Goal: Transaction & Acquisition: Purchase product/service

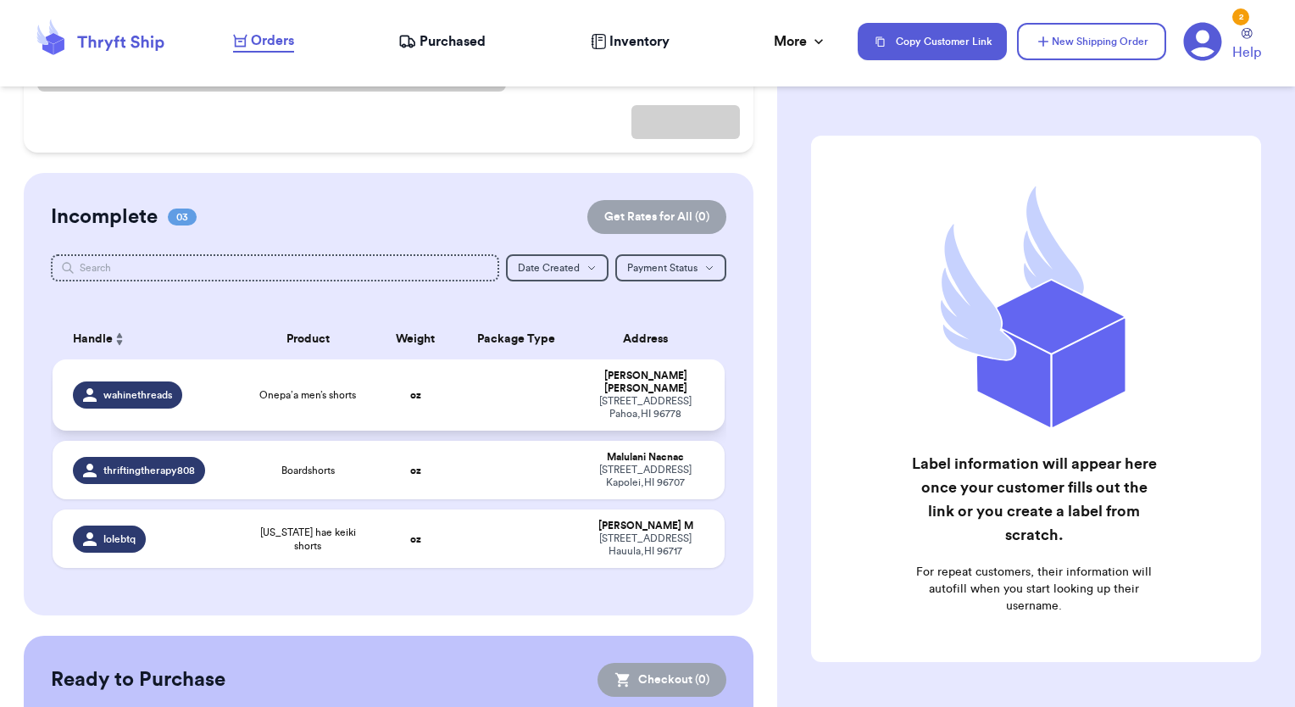
scroll to position [254, 0]
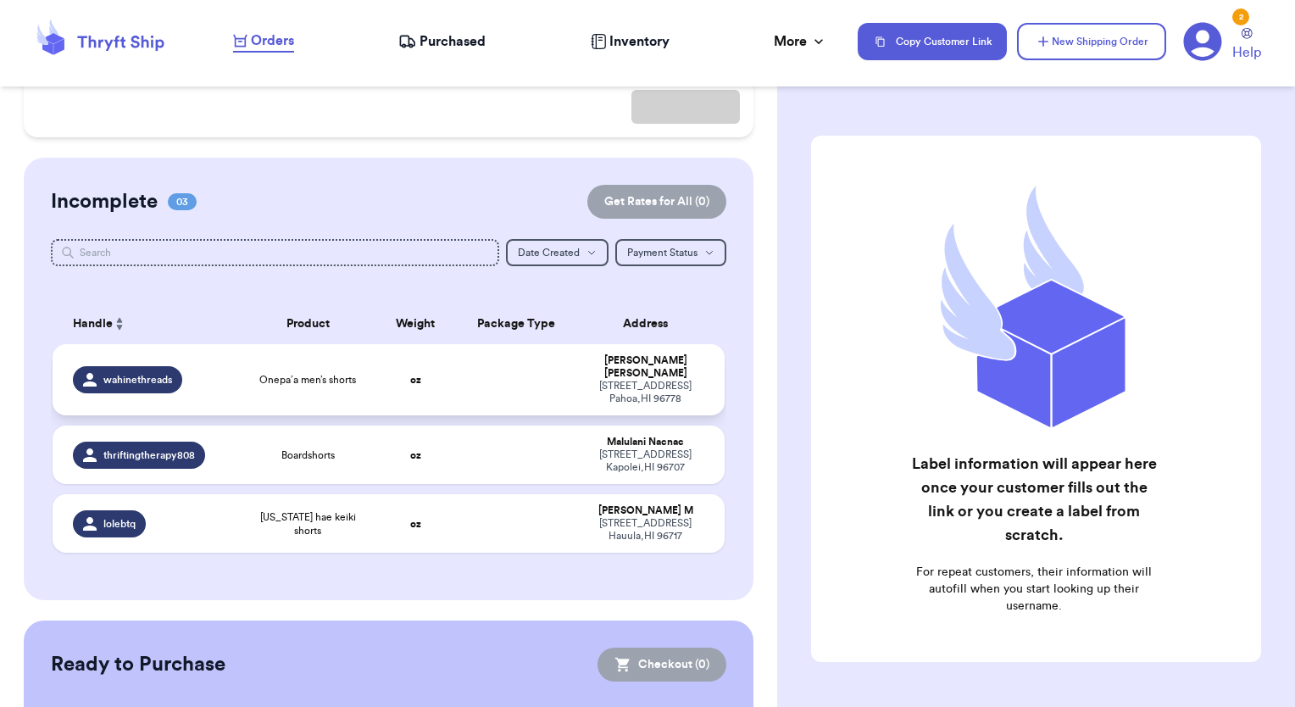
click at [131, 373] on span "wahinethreads" at bounding box center [137, 380] width 69 height 14
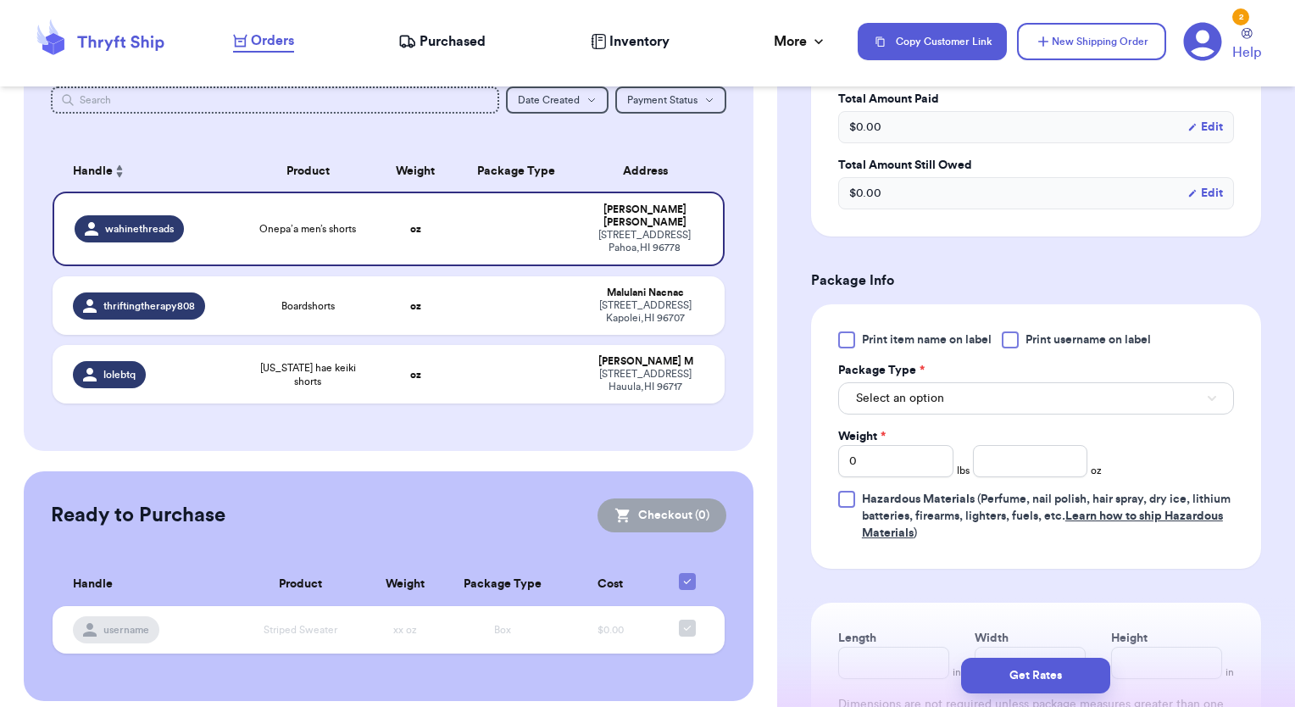
scroll to position [593, 0]
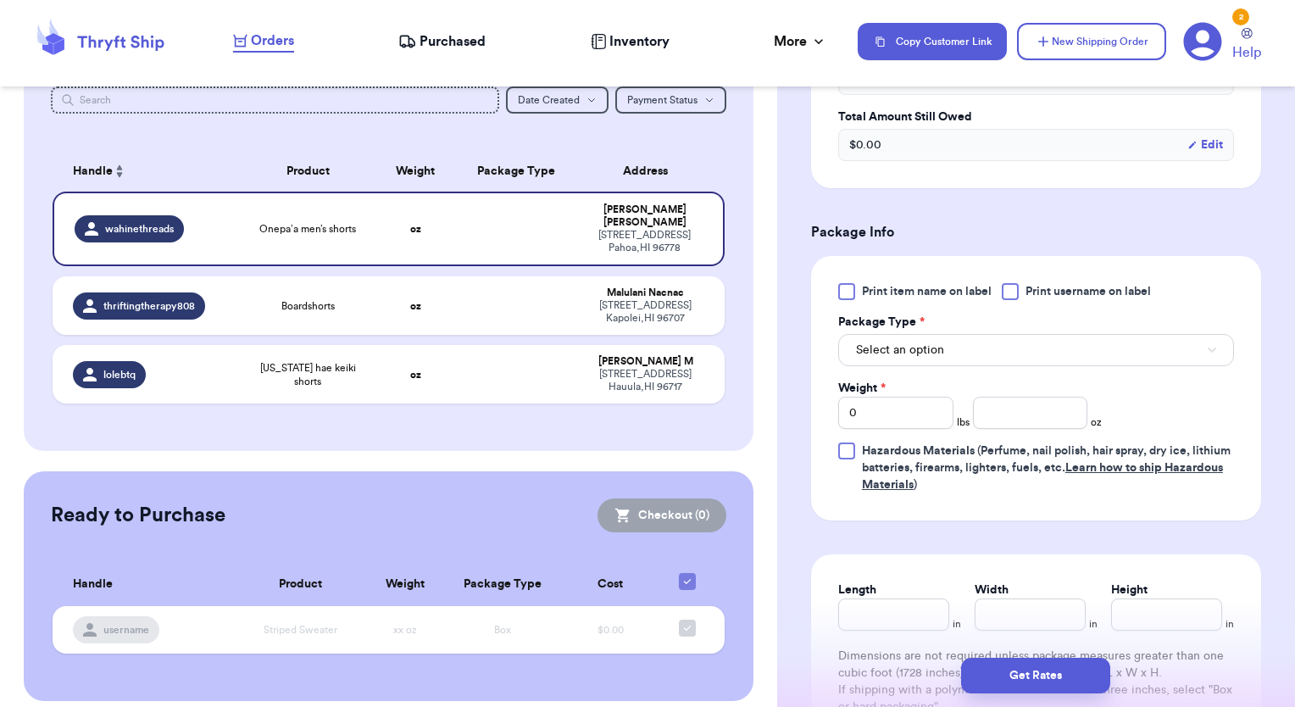
click at [1011, 300] on div at bounding box center [1010, 291] width 17 height 17
click at [0, 0] on input "Print username on label" at bounding box center [0, 0] width 0 height 0
click at [1006, 366] on button "Select an option" at bounding box center [1036, 350] width 396 height 32
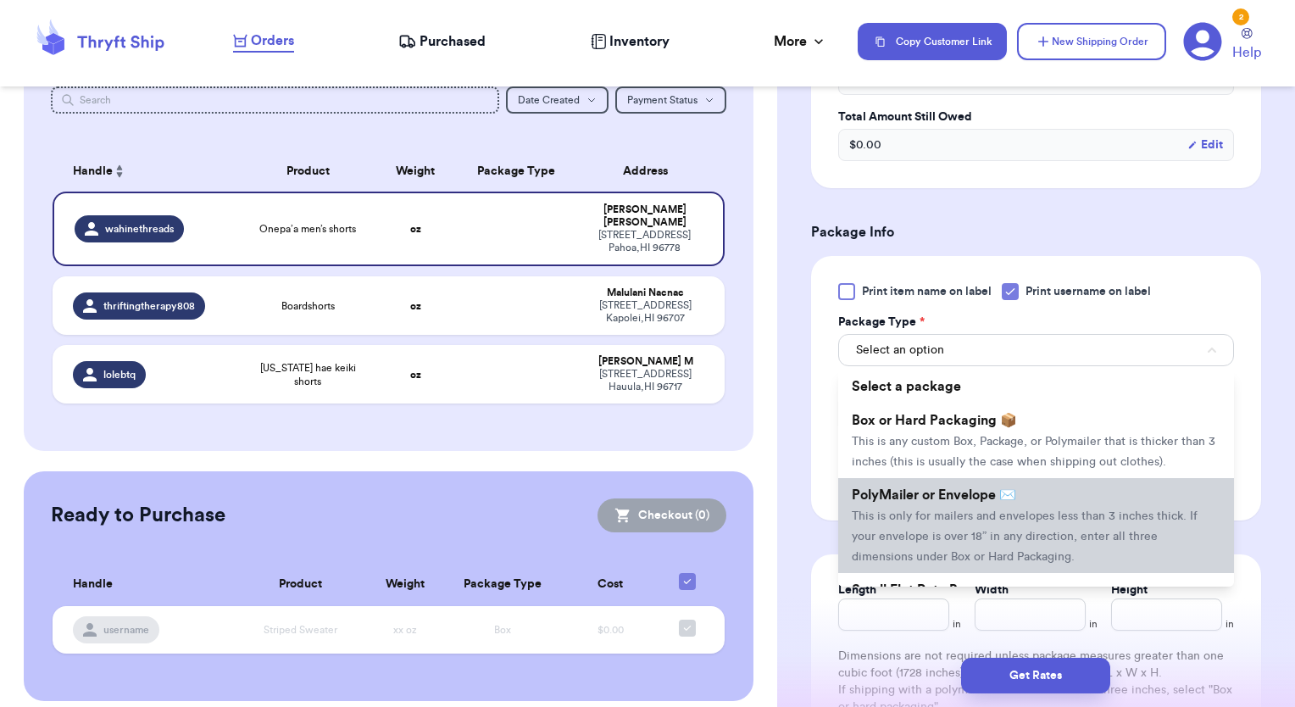
click at [931, 545] on li "PolyMailer or Envelope ✉️ This is only for mailers and envelopes less than 3 in…" at bounding box center [1036, 525] width 396 height 95
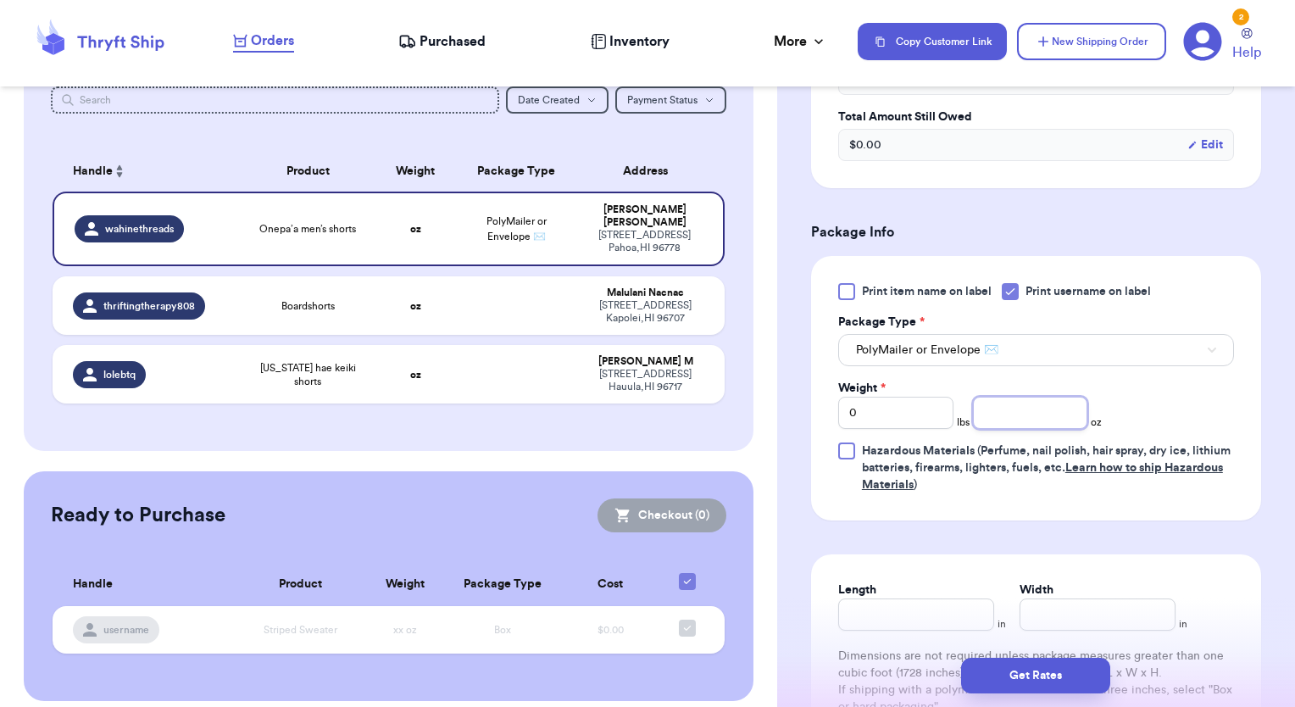
click at [1027, 429] on input "number" at bounding box center [1030, 413] width 115 height 32
type input "6"
click at [1132, 520] on div "Print item name on label Print username on label Package Type * PolyMailer or E…" at bounding box center [1036, 388] width 450 height 264
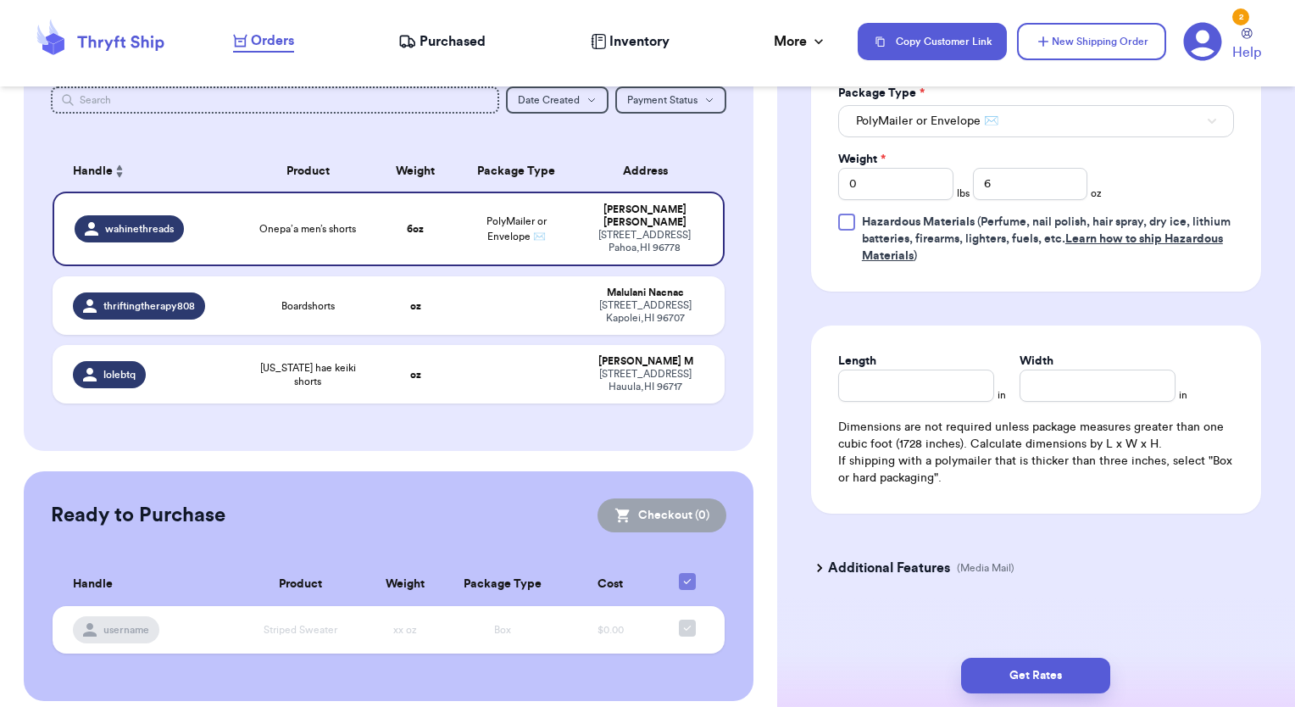
scroll to position [847, 0]
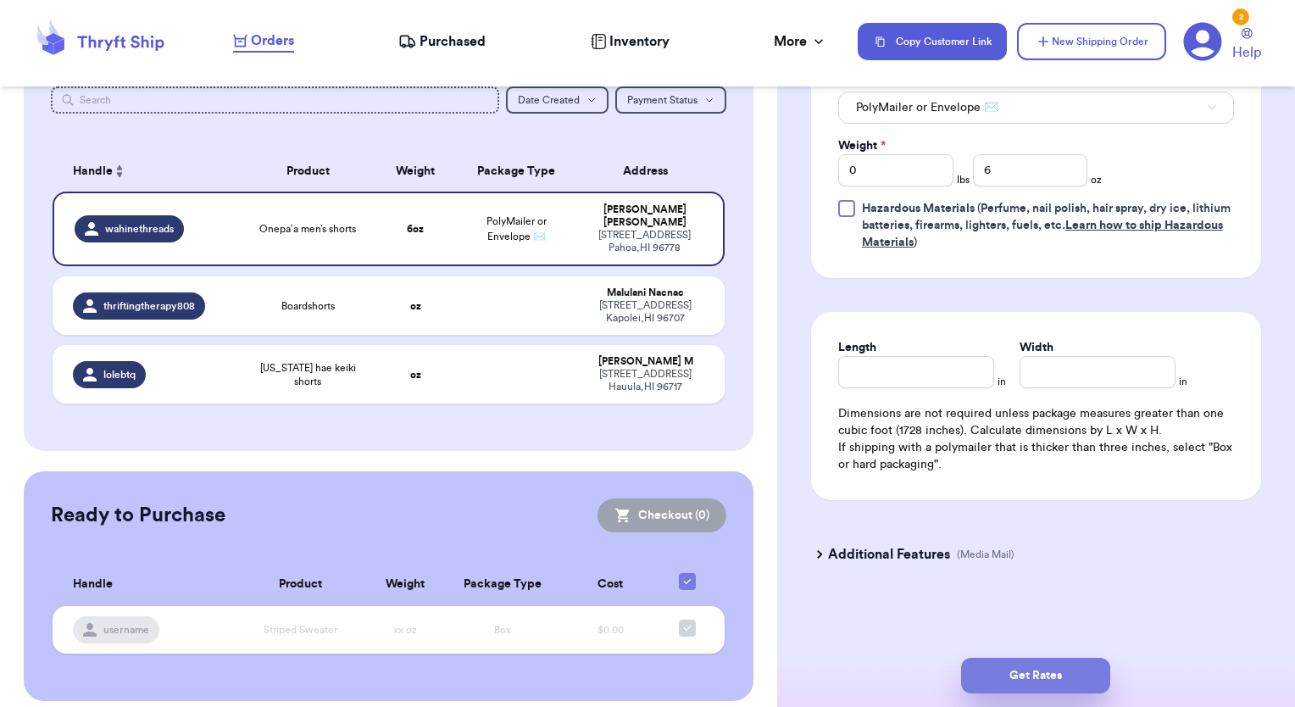
click at [1051, 666] on button "Get Rates" at bounding box center [1035, 676] width 149 height 36
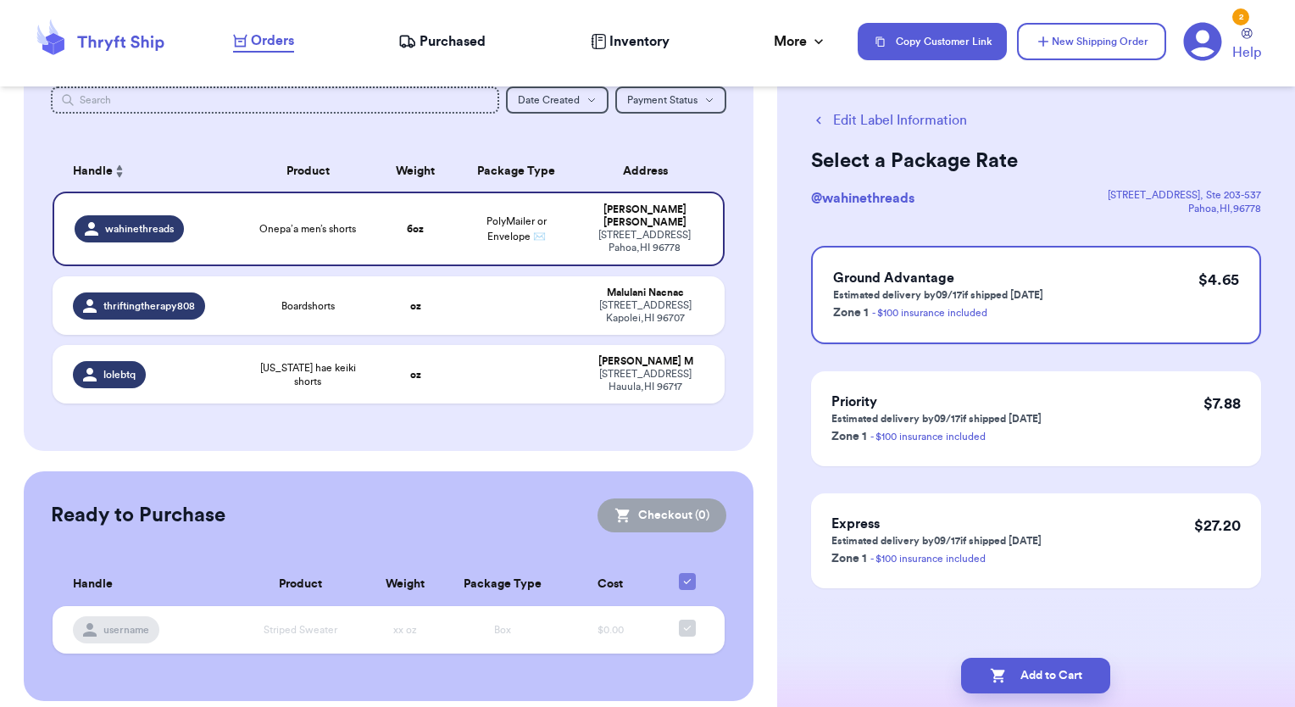
scroll to position [0, 0]
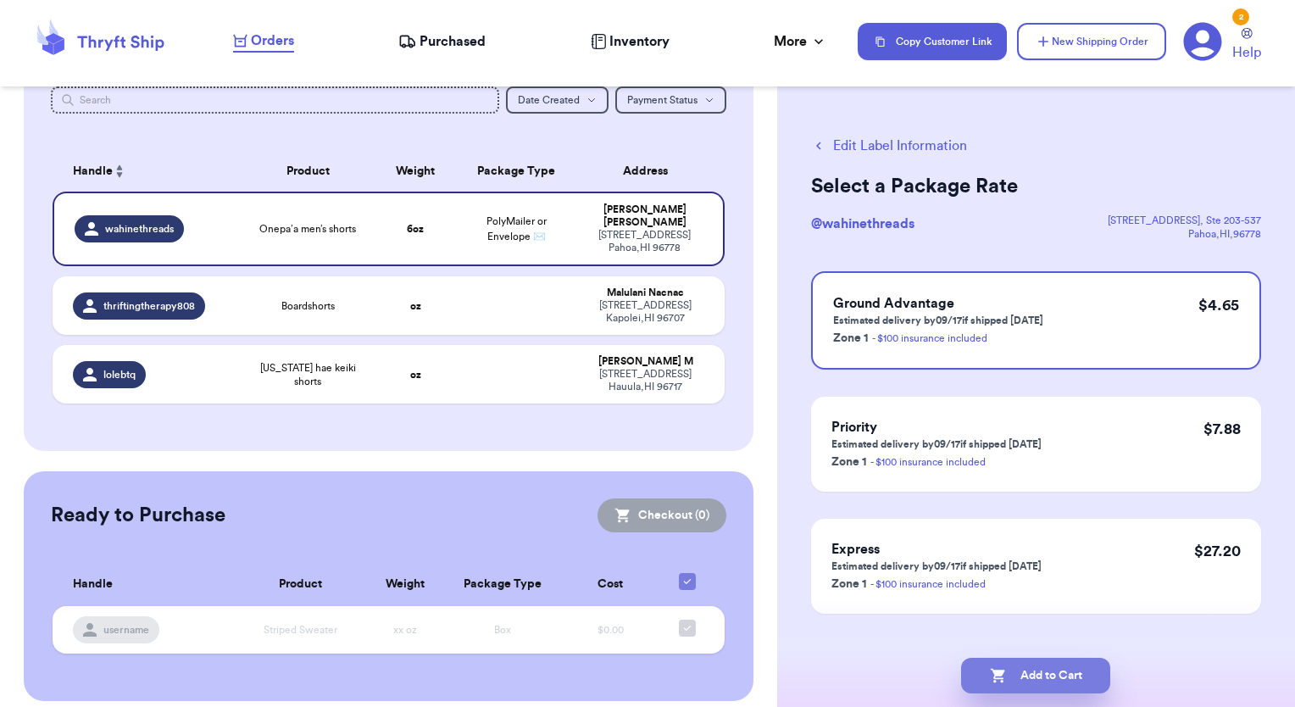
click at [1015, 673] on button "Add to Cart" at bounding box center [1035, 676] width 149 height 36
checkbox input "true"
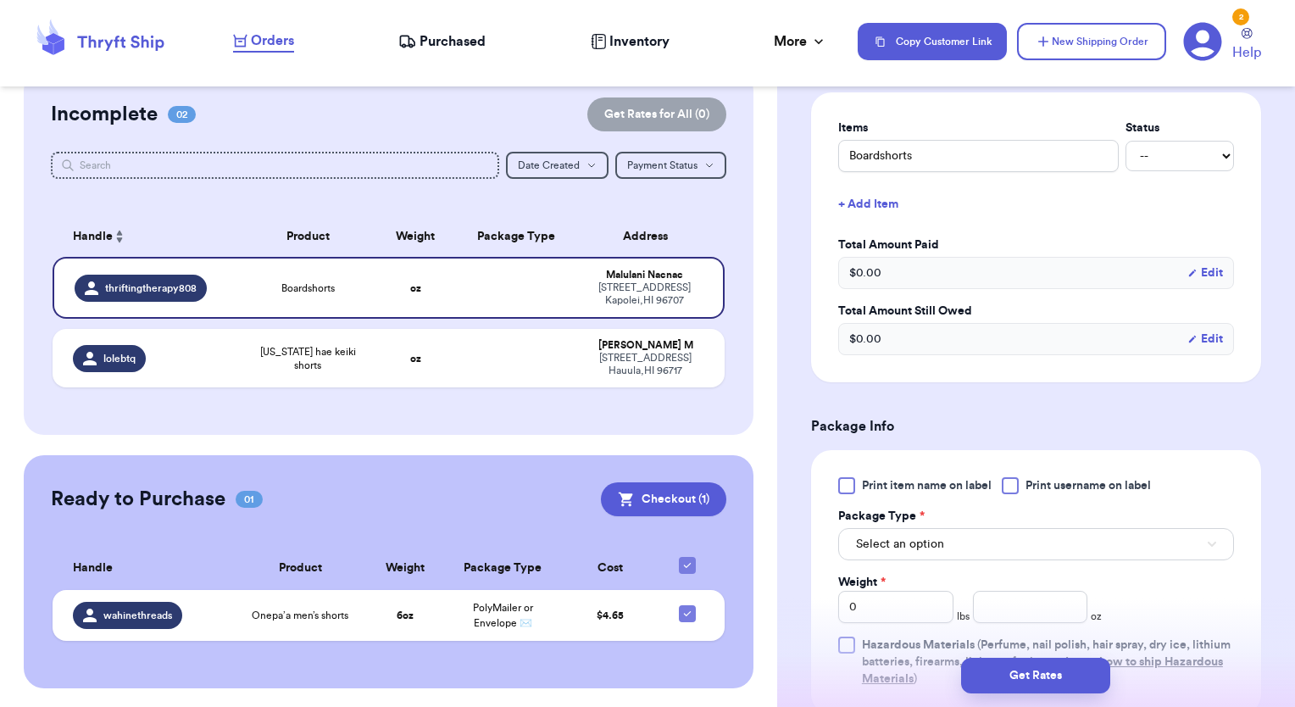
scroll to position [424, 0]
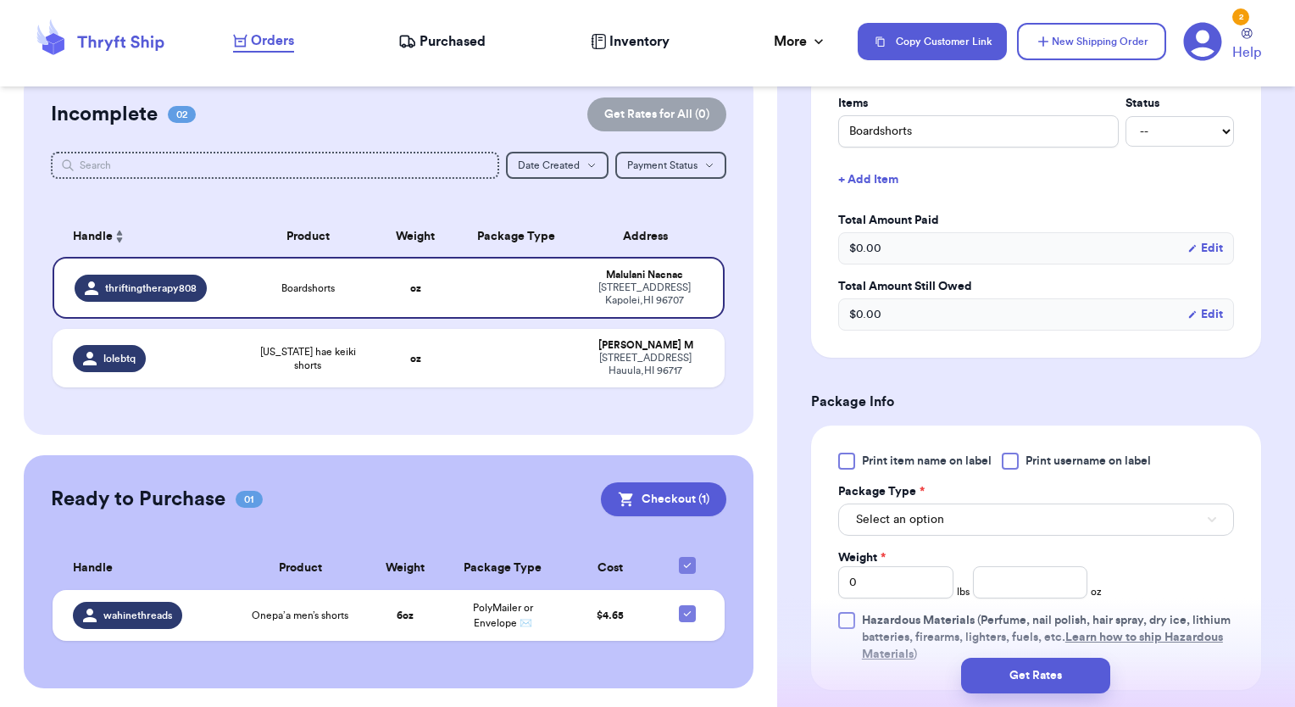
click at [1019, 459] on label "Print username on label" at bounding box center [1076, 461] width 149 height 17
click at [1014, 461] on div at bounding box center [1010, 461] width 17 height 17
click at [0, 0] on input "Print username on label" at bounding box center [0, 0] width 0 height 0
click at [998, 520] on button "Select an option" at bounding box center [1036, 519] width 396 height 32
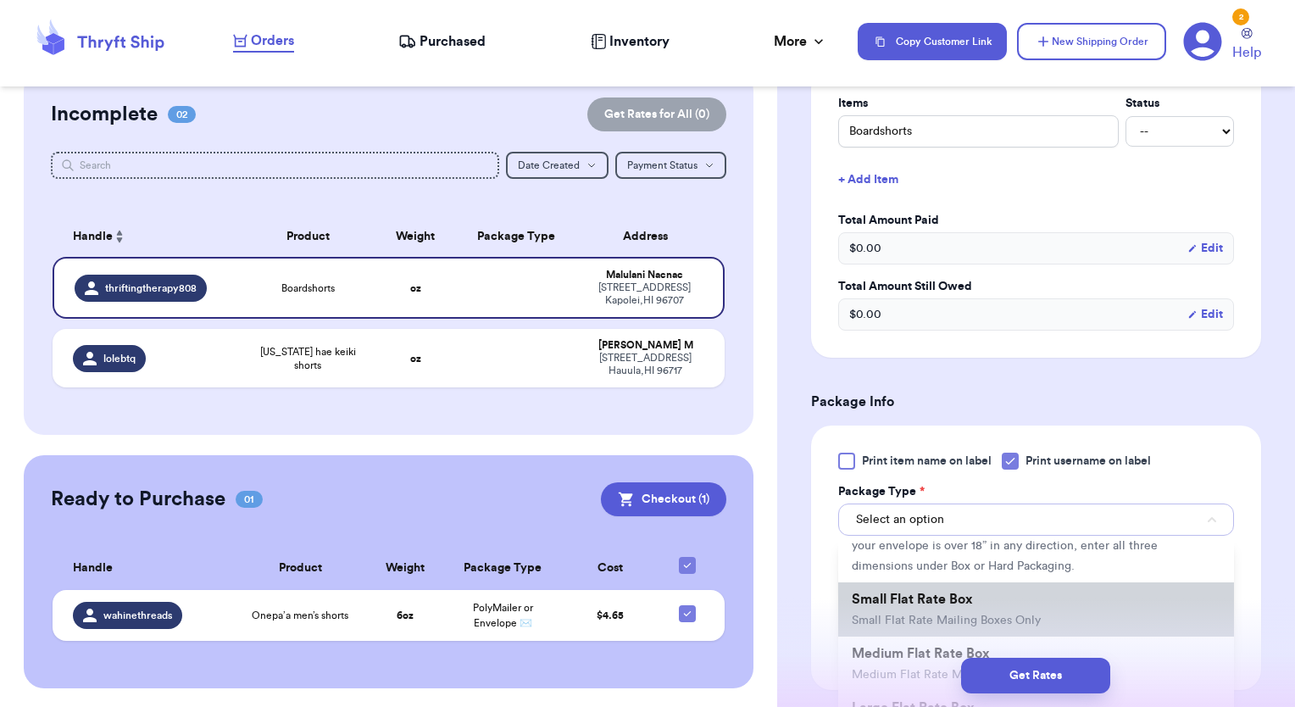
scroll to position [169, 0]
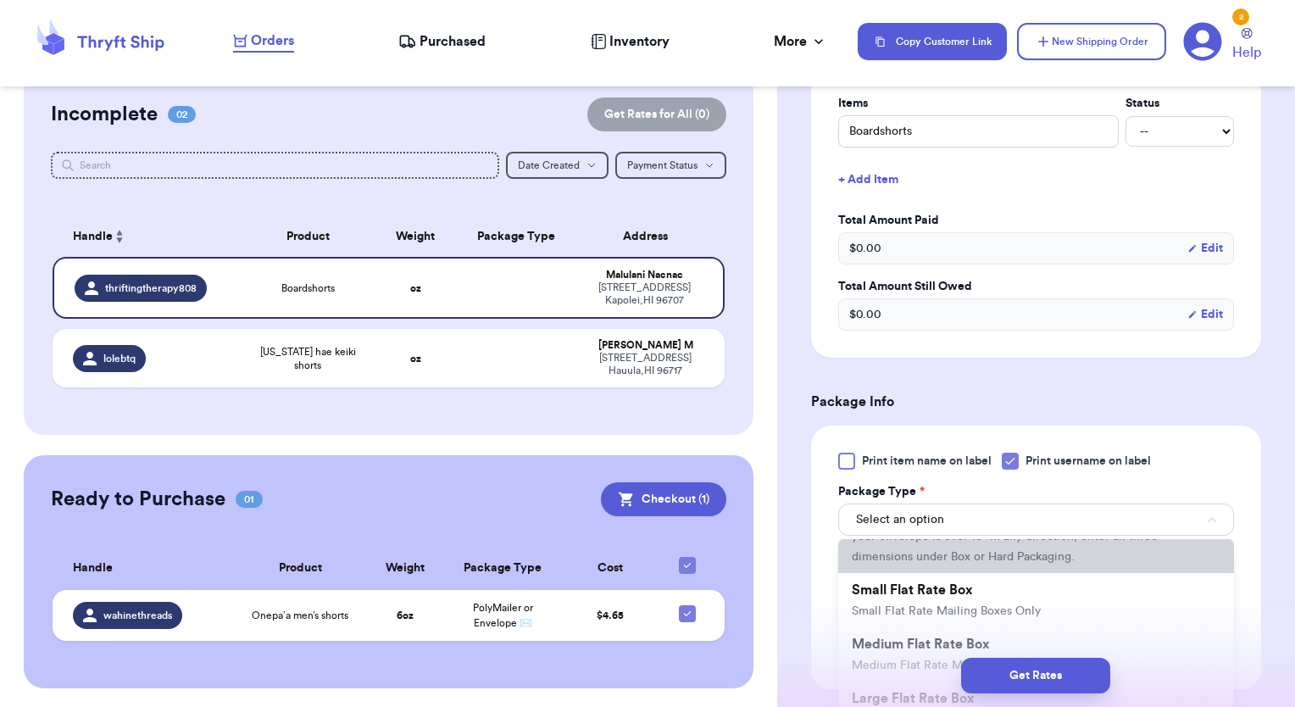
click at [936, 565] on li "PolyMailer or Envelope ✉️ This is only for mailers and envelopes less than 3 in…" at bounding box center [1036, 525] width 396 height 95
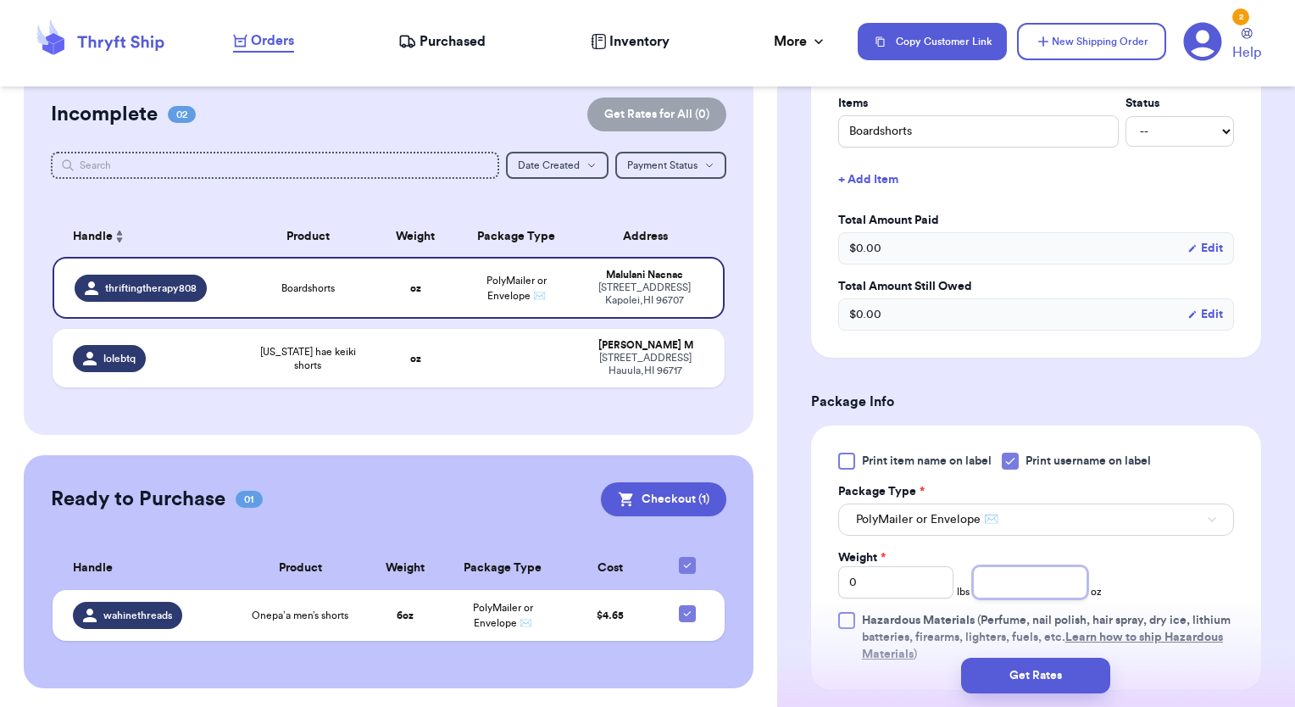
click at [1013, 594] on input "number" at bounding box center [1030, 582] width 115 height 32
type input "4"
click at [1049, 670] on button "Get Rates" at bounding box center [1035, 676] width 149 height 36
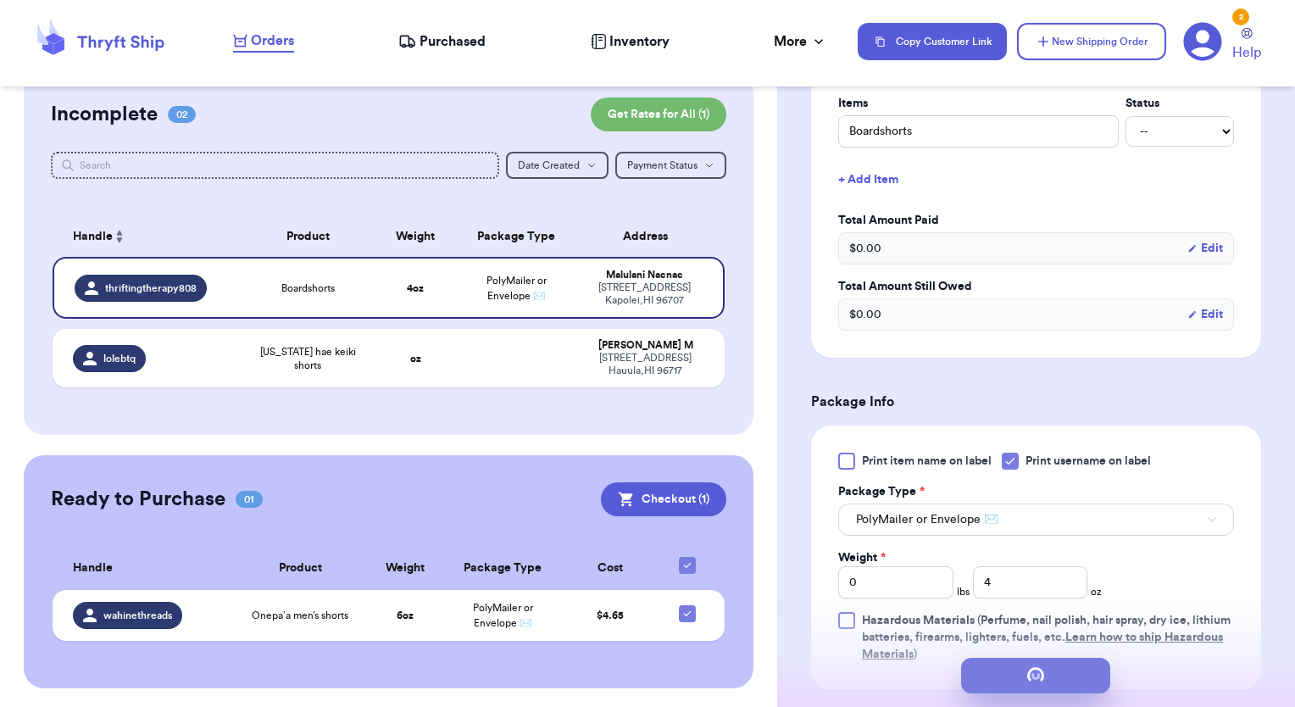
scroll to position [0, 0]
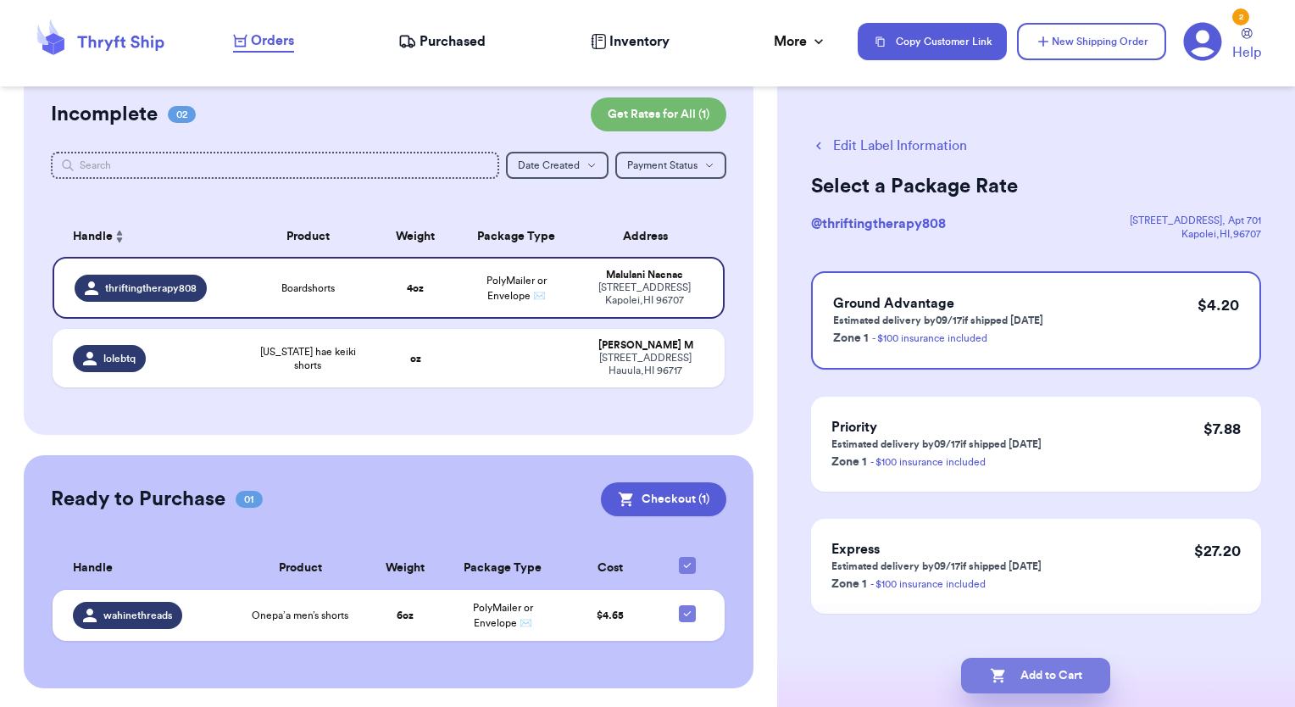
click at [1037, 670] on button "Add to Cart" at bounding box center [1035, 676] width 149 height 36
checkbox input "true"
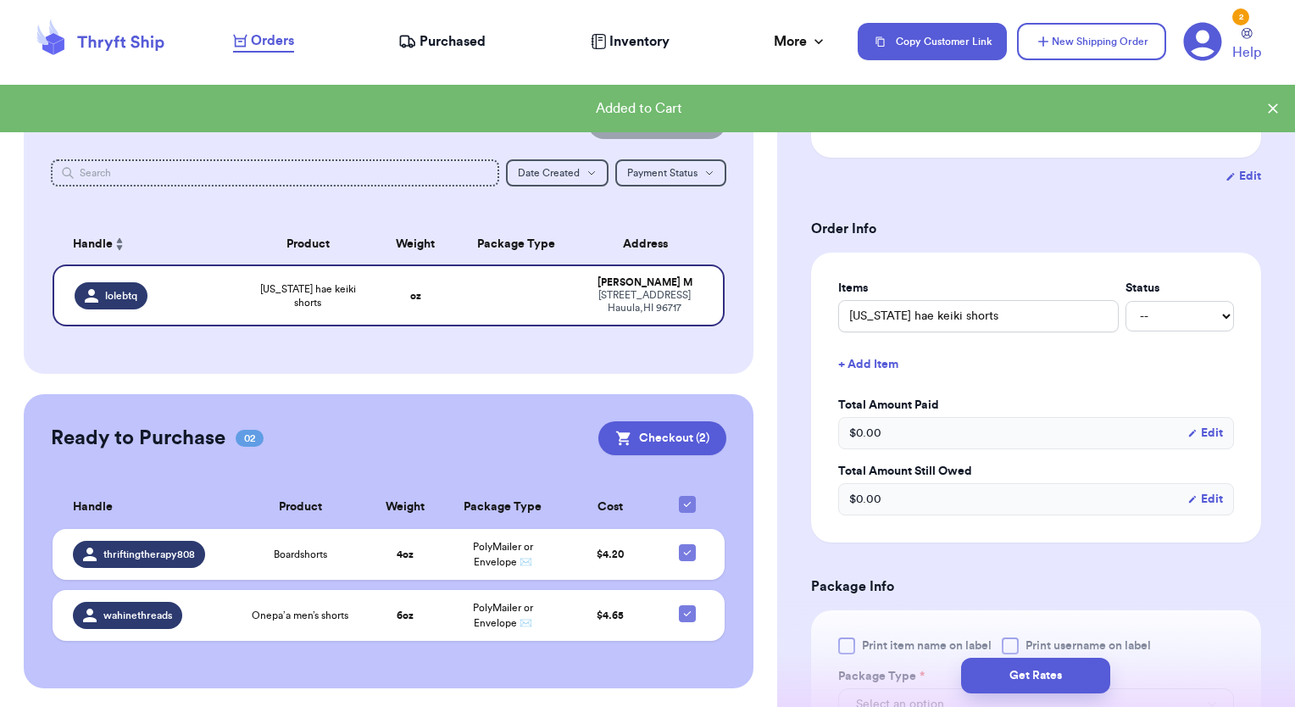
scroll to position [339, 0]
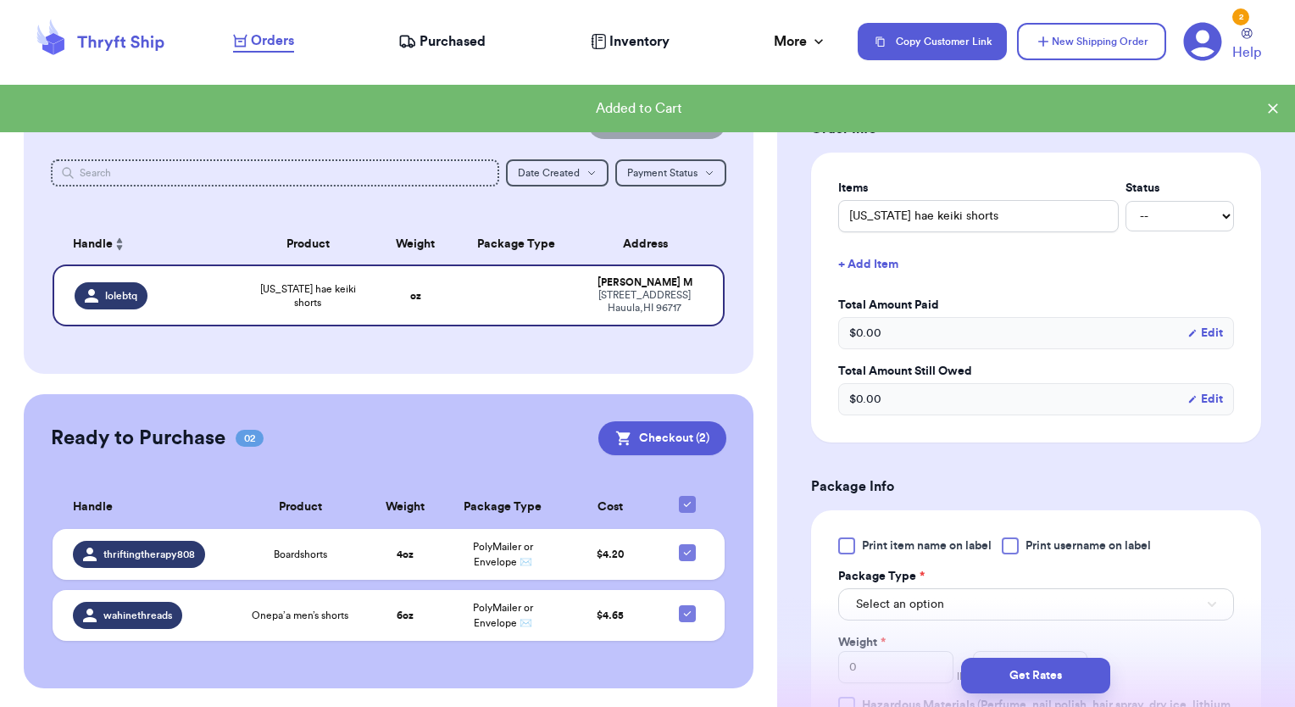
click at [1019, 547] on div at bounding box center [1010, 545] width 17 height 17
click at [0, 0] on input "Print username on label" at bounding box center [0, 0] width 0 height 0
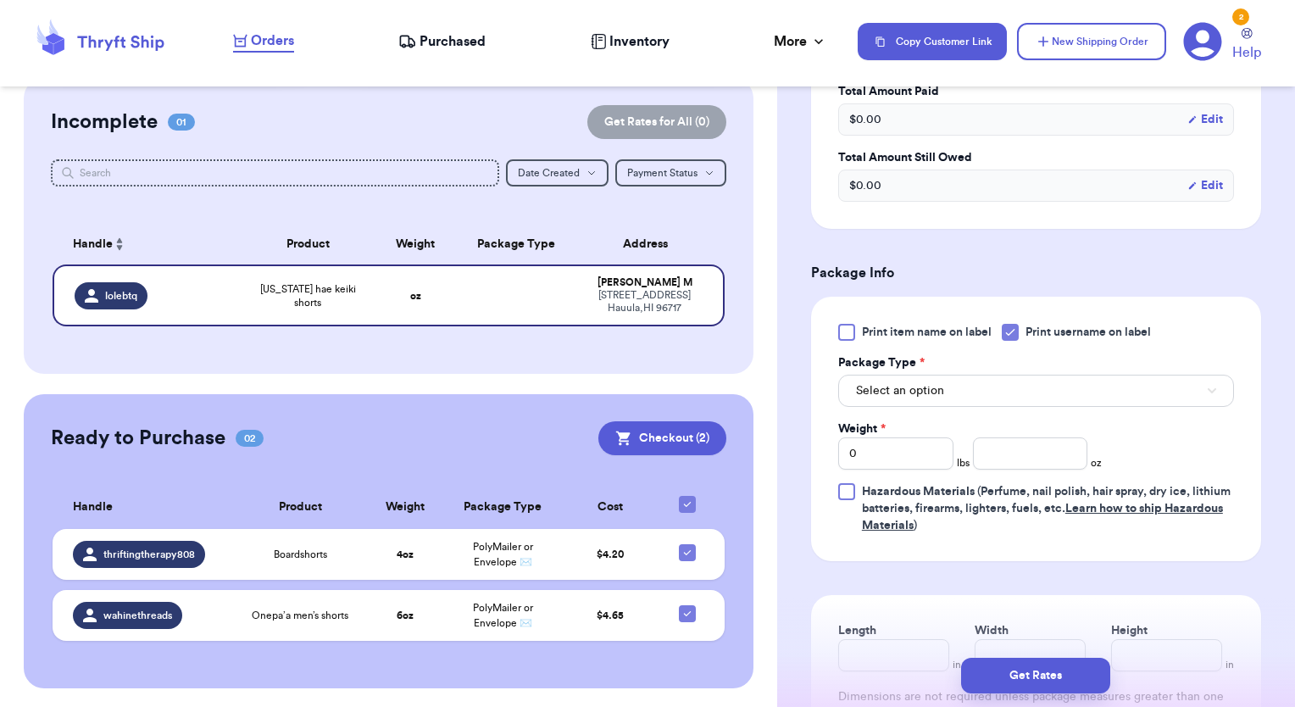
scroll to position [593, 0]
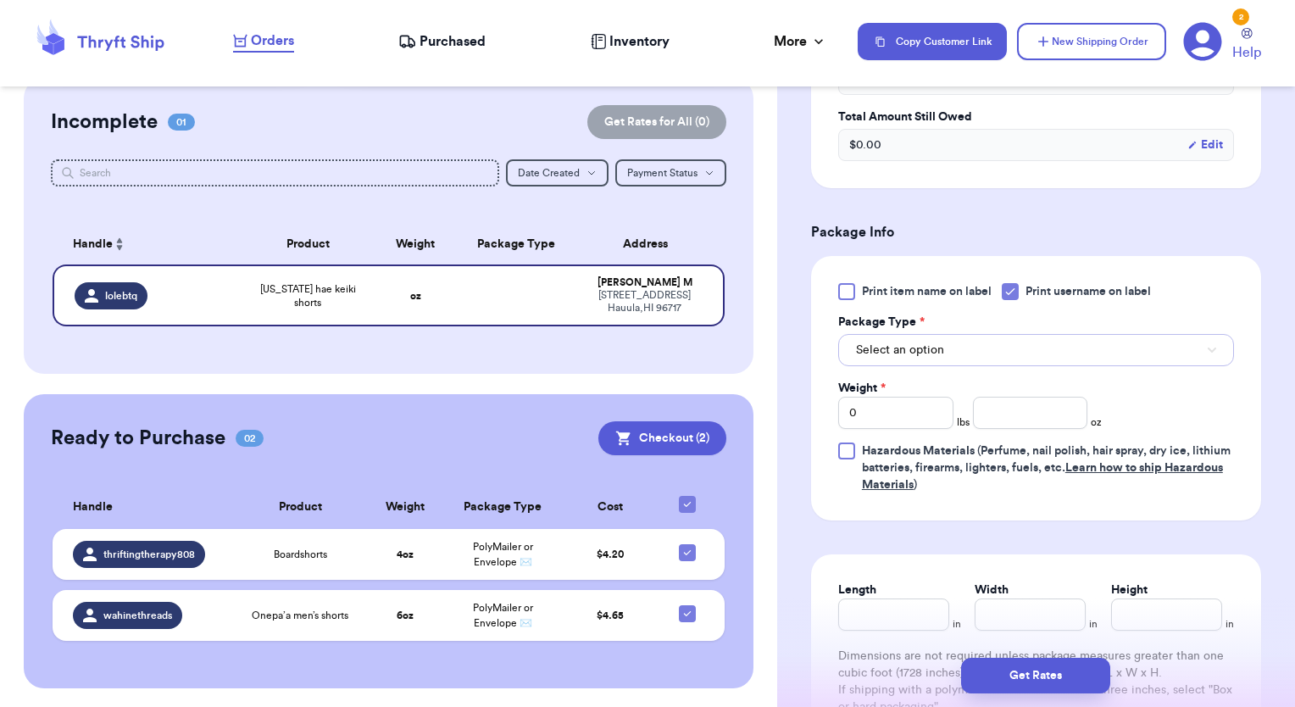
click at [923, 346] on span "Select an option" at bounding box center [900, 350] width 88 height 17
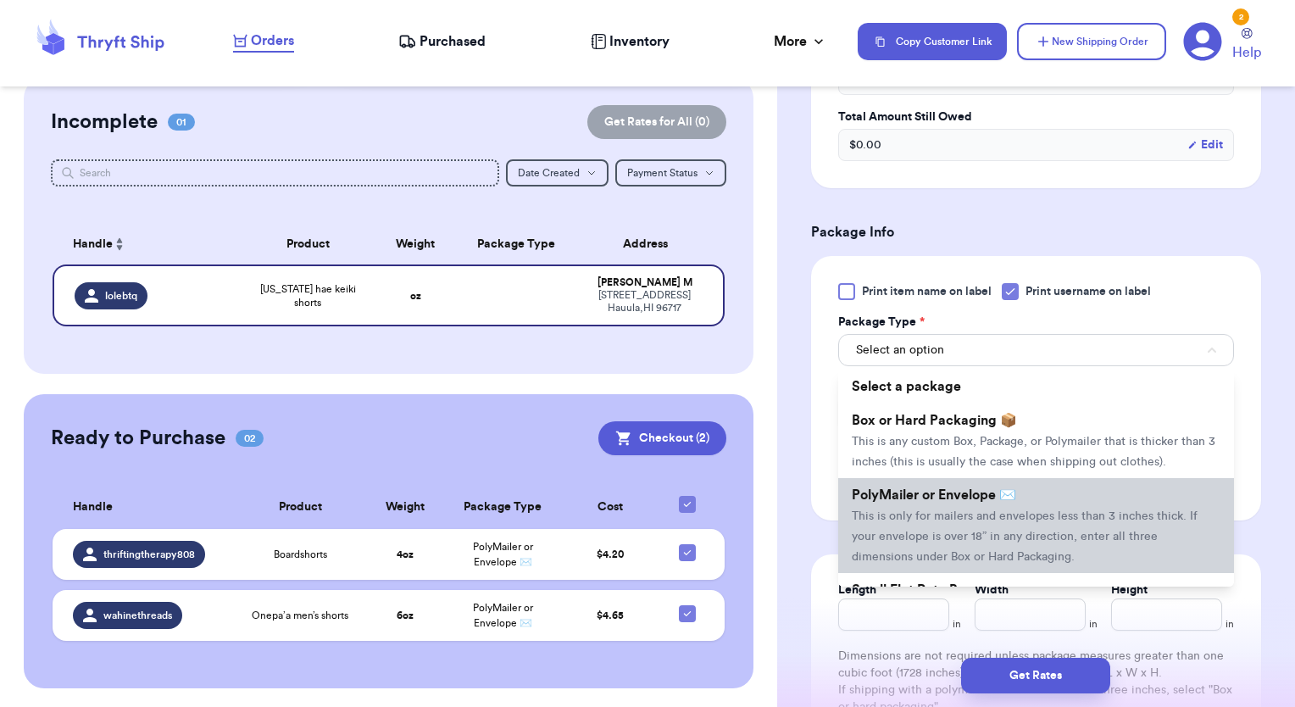
click at [890, 523] on li "PolyMailer or Envelope ✉️ This is only for mailers and envelopes less than 3 in…" at bounding box center [1036, 525] width 396 height 95
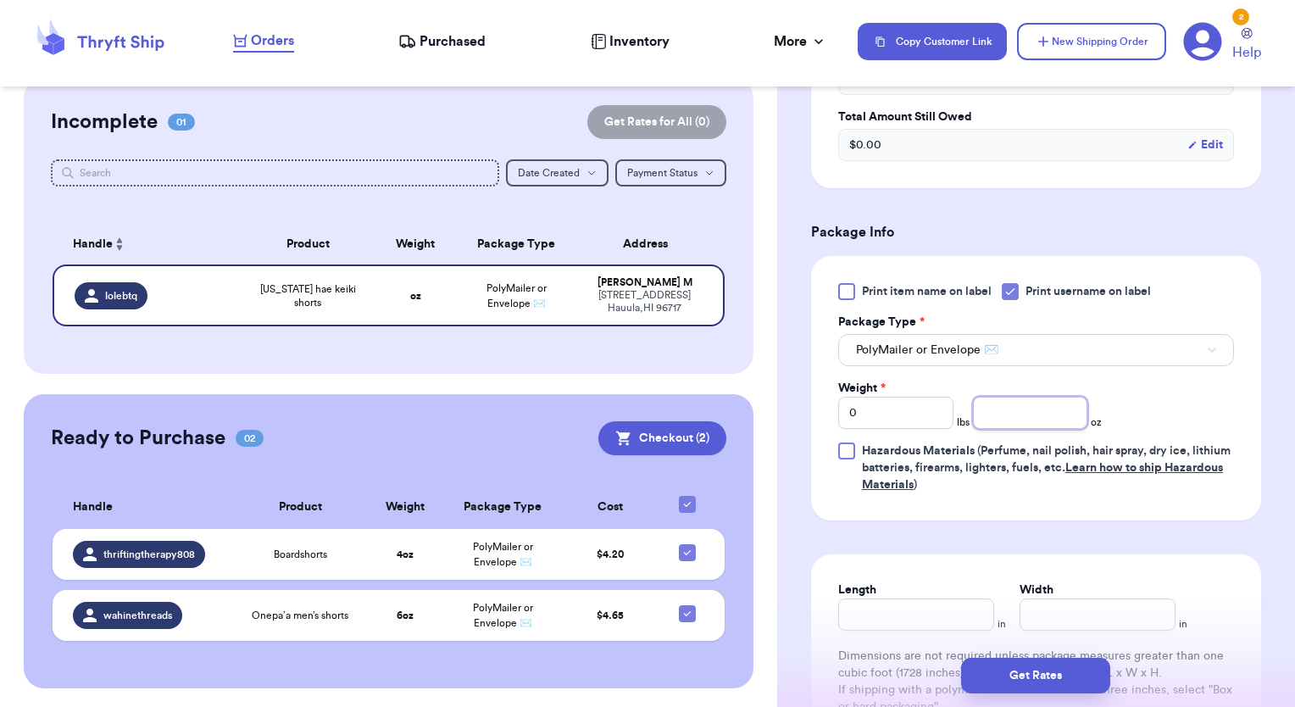
click at [1016, 425] on input "number" at bounding box center [1030, 413] width 115 height 32
click at [881, 433] on div "Print item name on label Print username on label Package Type * PolyMailer or E…" at bounding box center [1036, 388] width 396 height 210
drag, startPoint x: 888, startPoint y: 412, endPoint x: 806, endPoint y: 411, distance: 82.2
click at [807, 412] on div "Shipping Information Delete Label Customer Info Order created: 09/11, 05:53 AM …" at bounding box center [1036, 228] width 518 height 1441
type input "2"
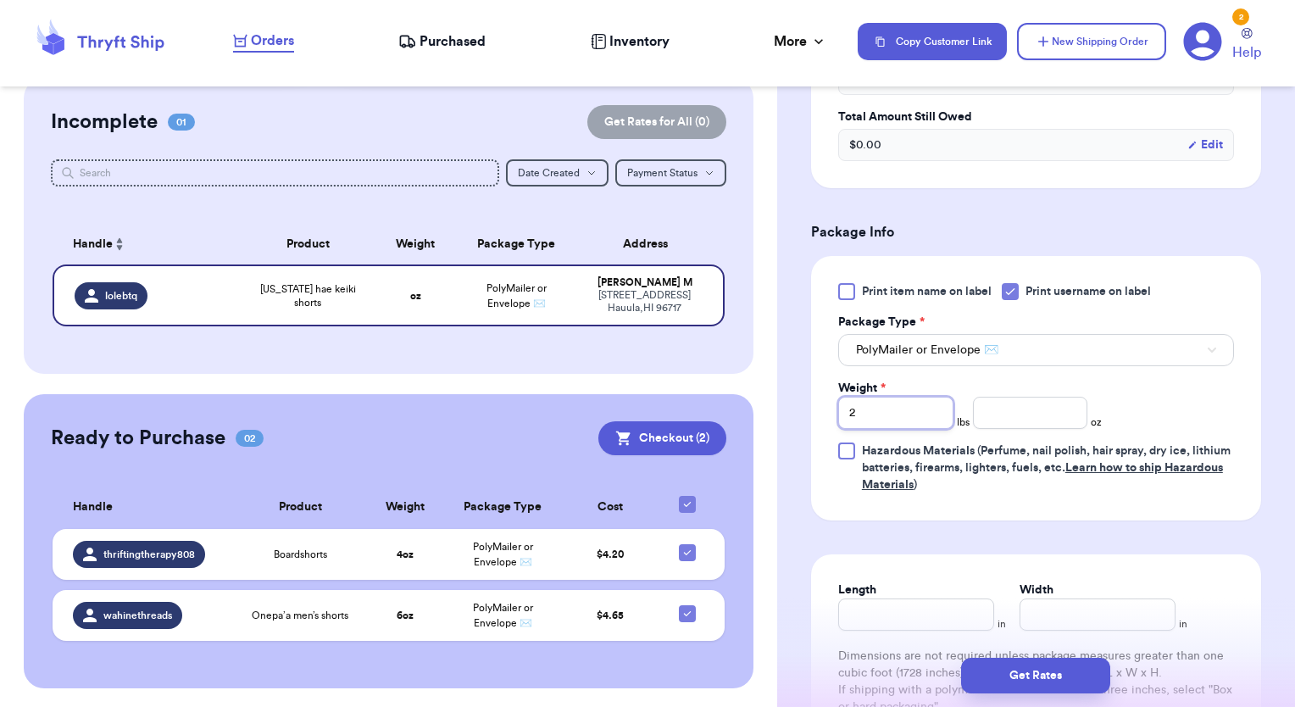
type input "2"
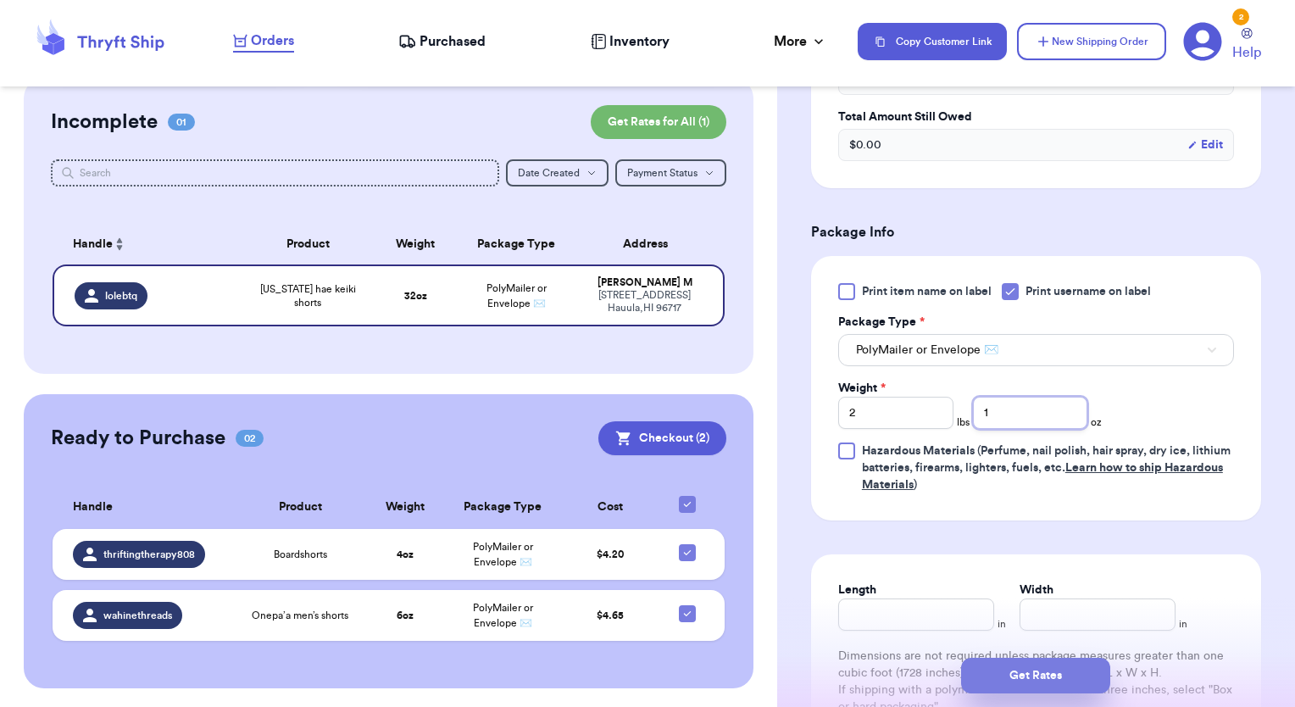
type input "1"
click at [1041, 666] on button "Get Rates" at bounding box center [1035, 676] width 149 height 36
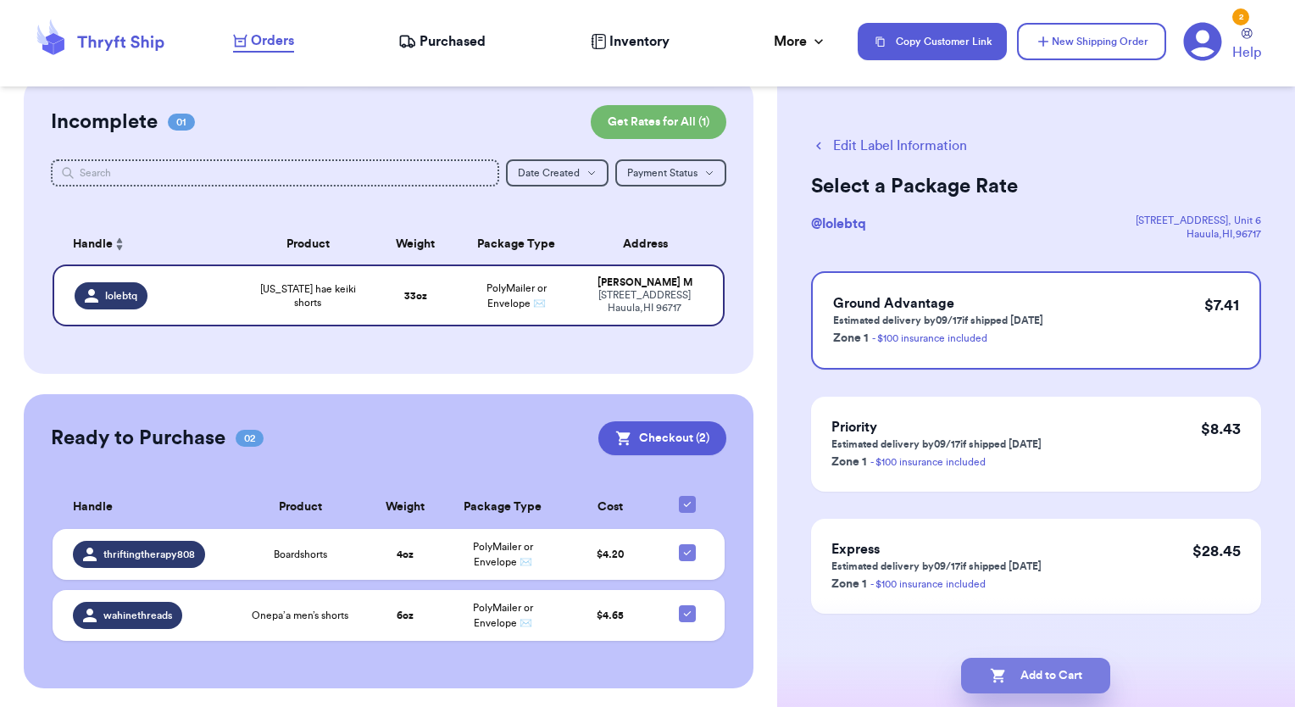
click at [1058, 690] on button "Add to Cart" at bounding box center [1035, 676] width 149 height 36
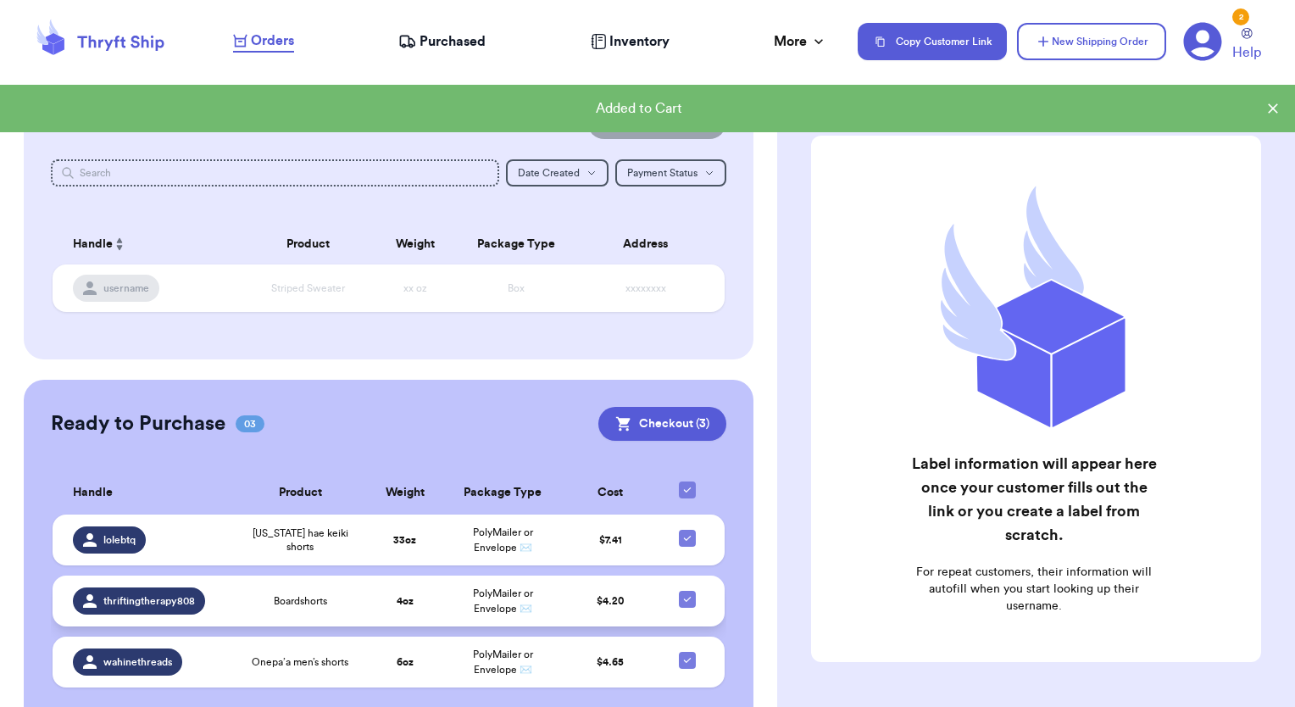
scroll to position [185, 0]
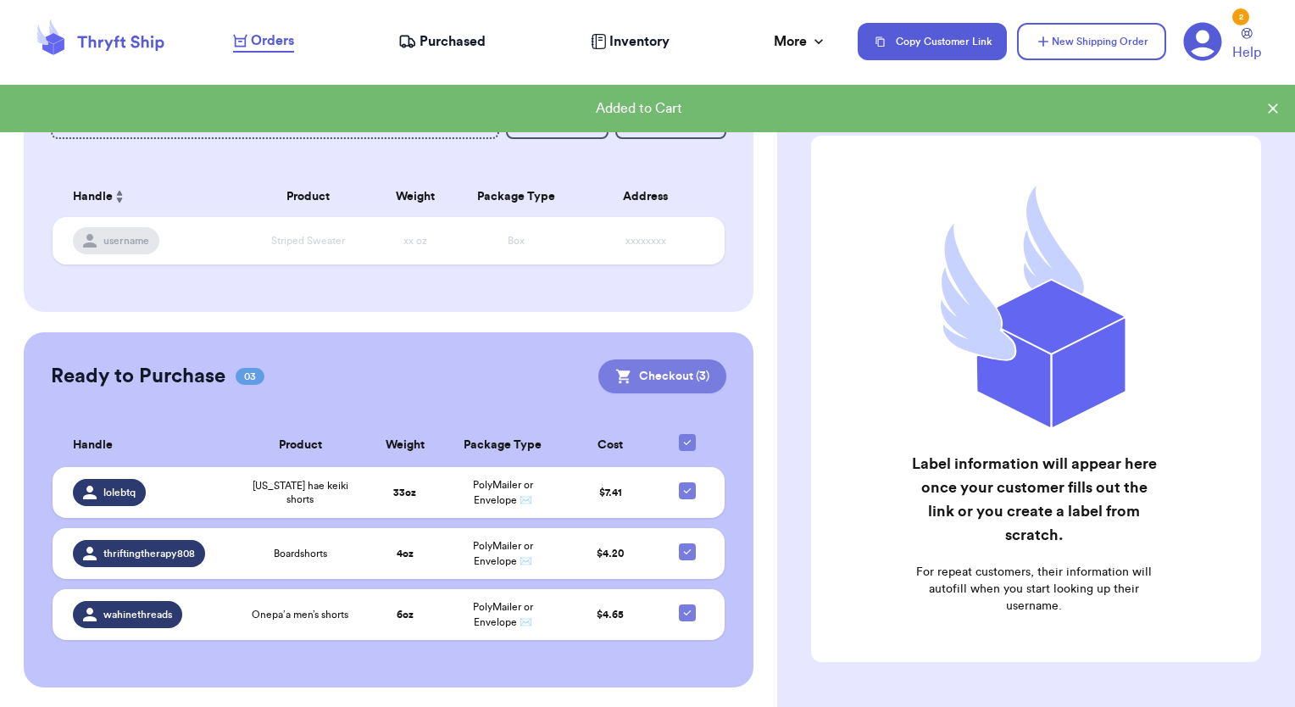
click at [641, 376] on button "Checkout ( 3 )" at bounding box center [662, 376] width 128 height 34
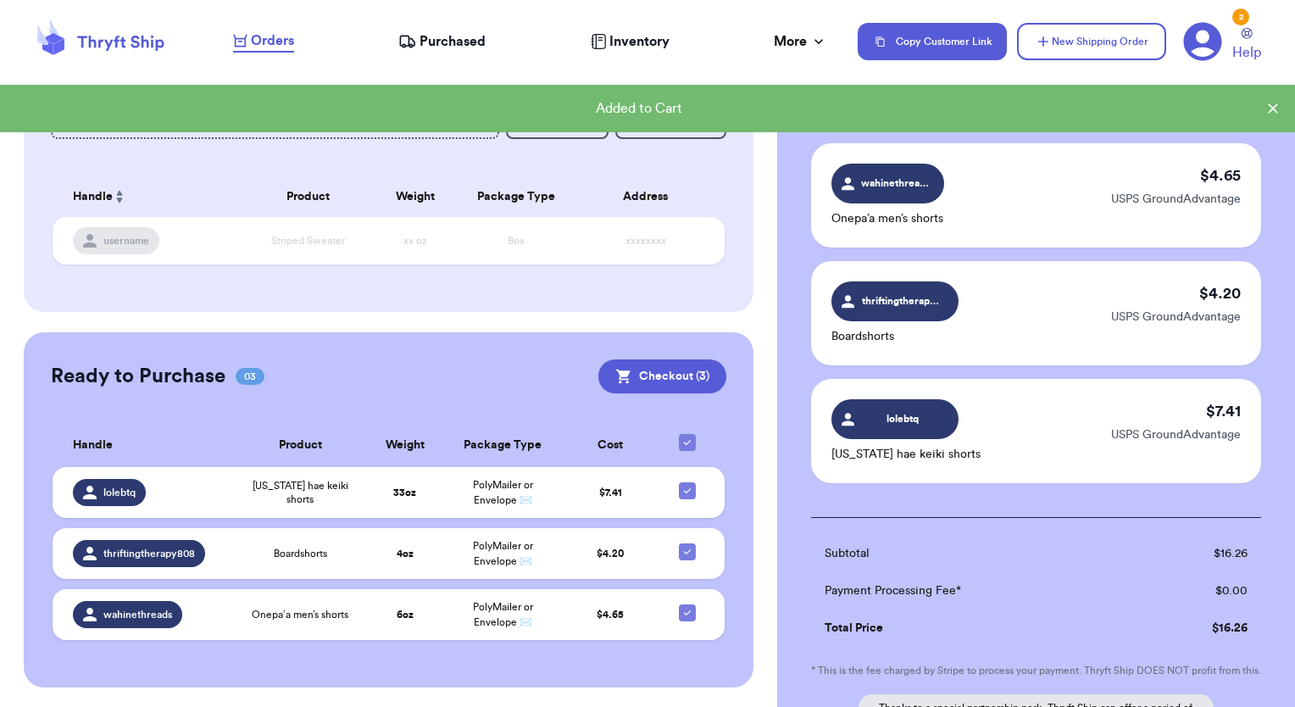
scroll to position [292, 0]
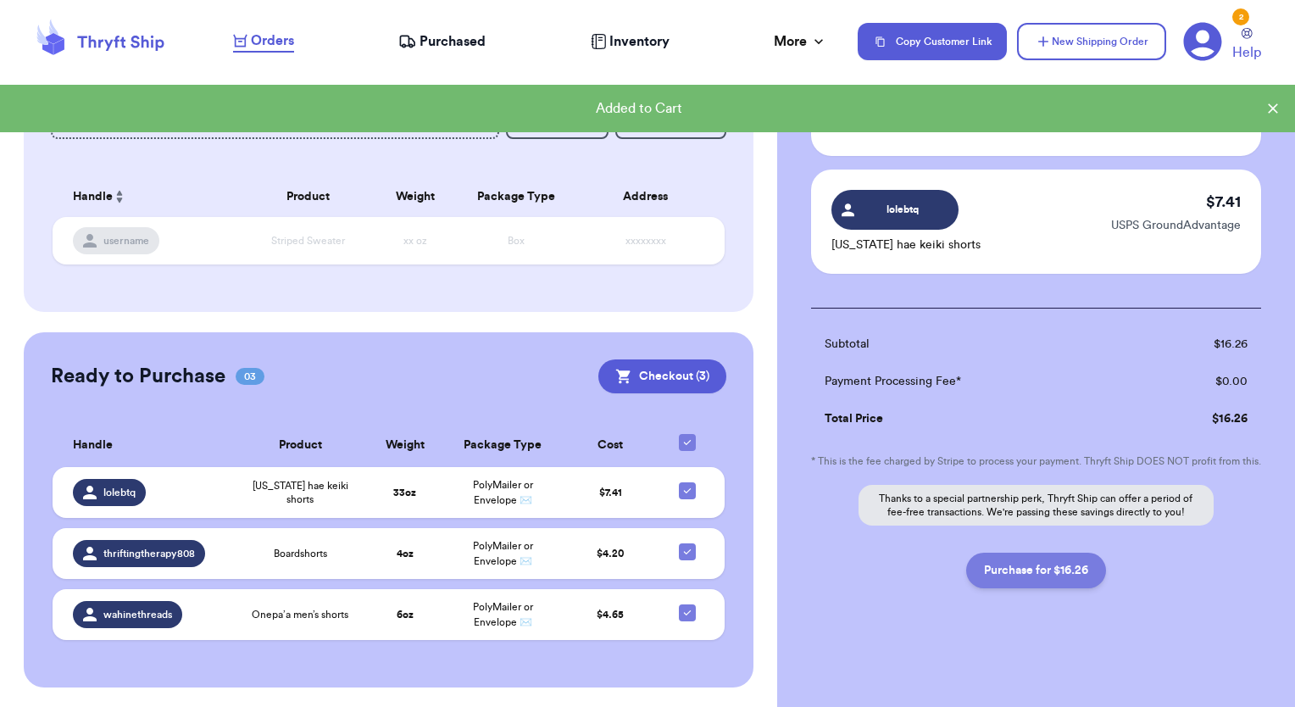
click at [1032, 575] on button "Purchase for $16.26" at bounding box center [1036, 571] width 140 height 36
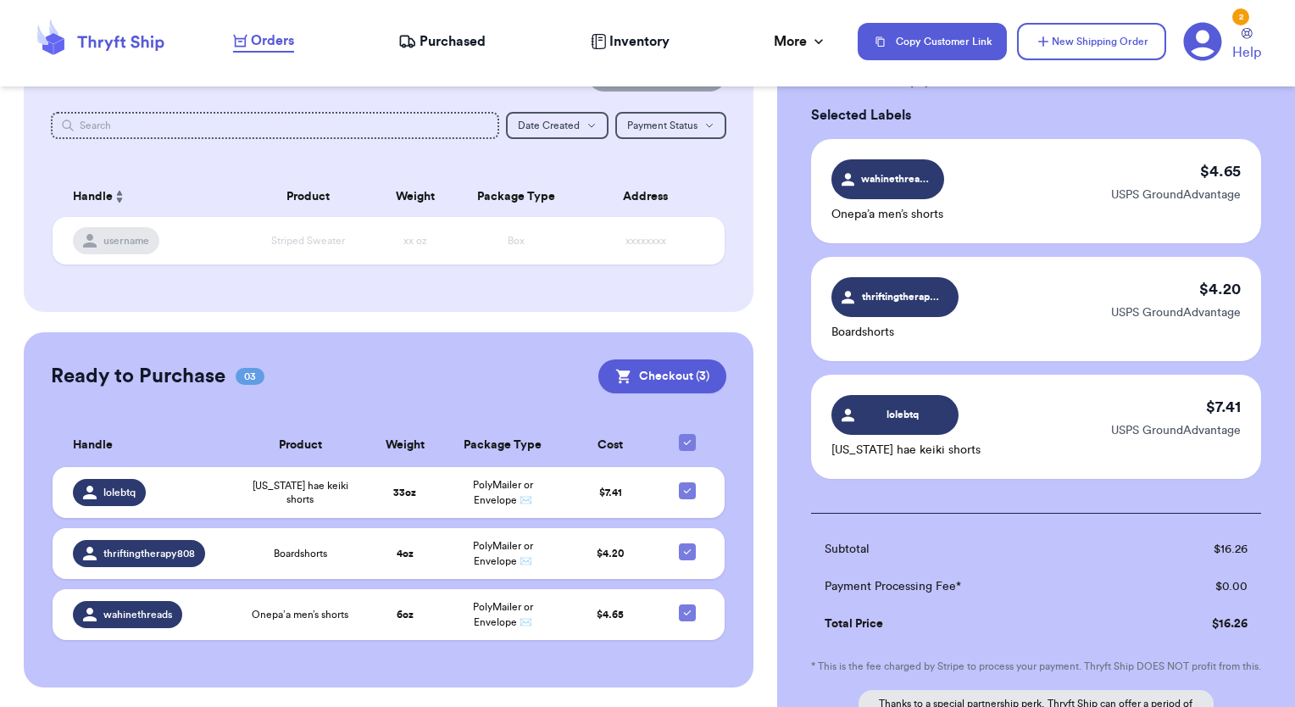
scroll to position [0, 0]
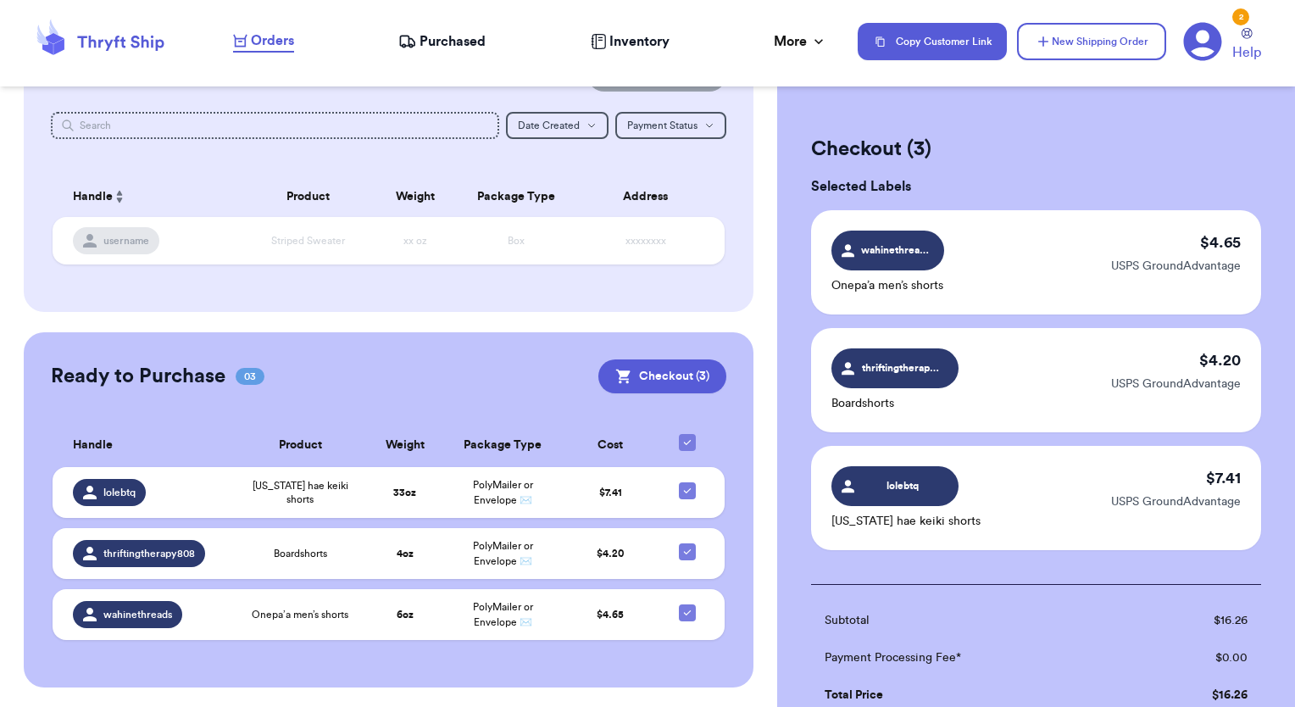
checkbox input "false"
checkbox input "true"
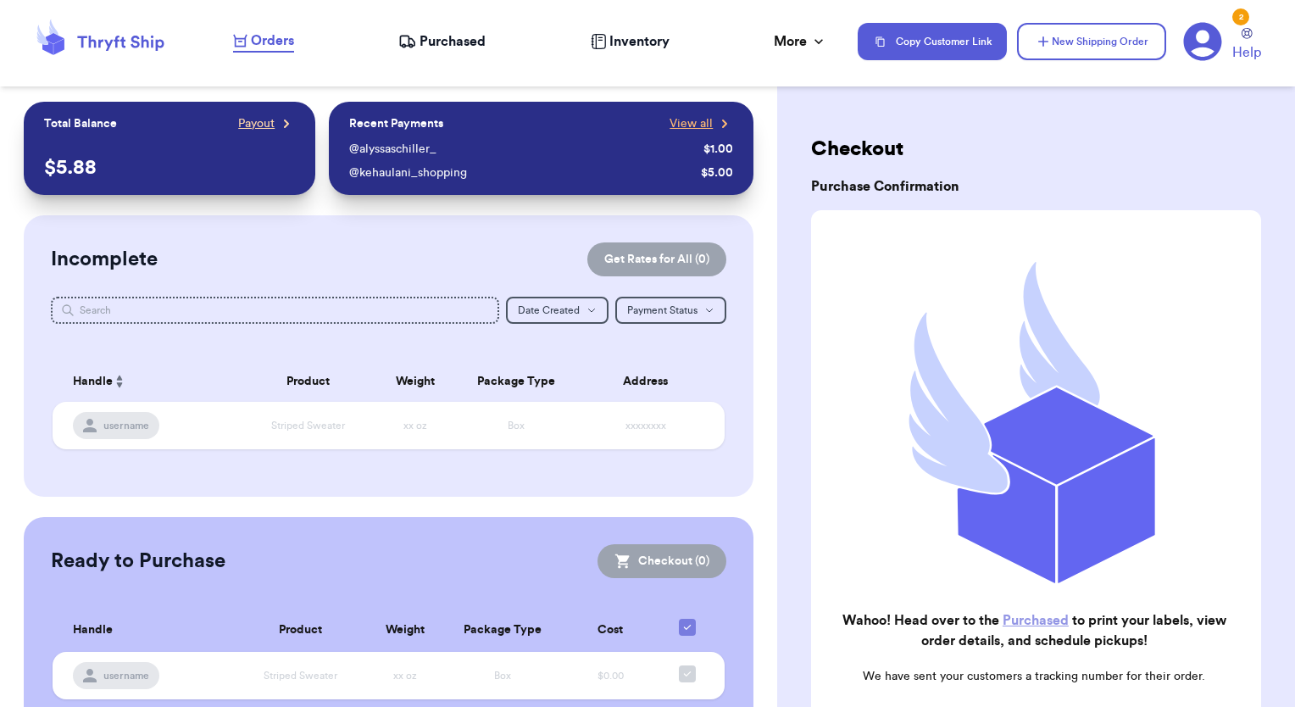
click at [260, 119] on span "Payout" at bounding box center [256, 123] width 36 height 17
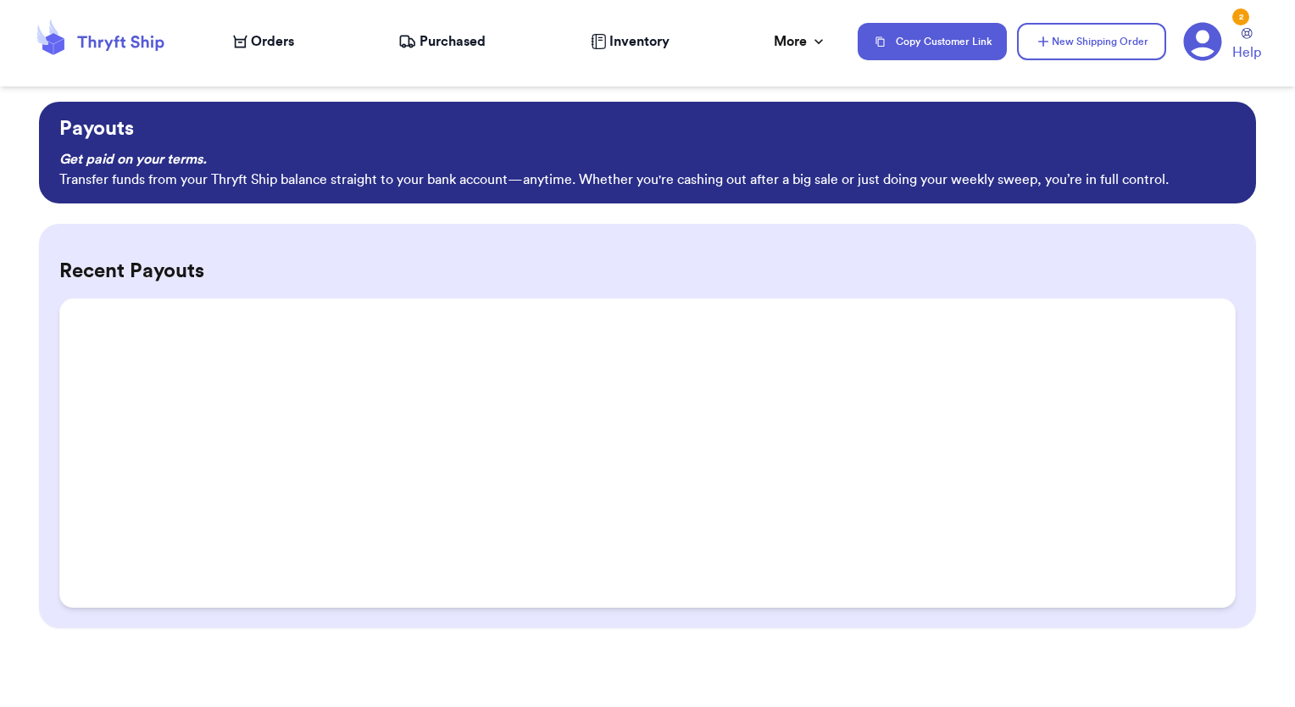
click at [61, 53] on icon at bounding box center [100, 42] width 136 height 46
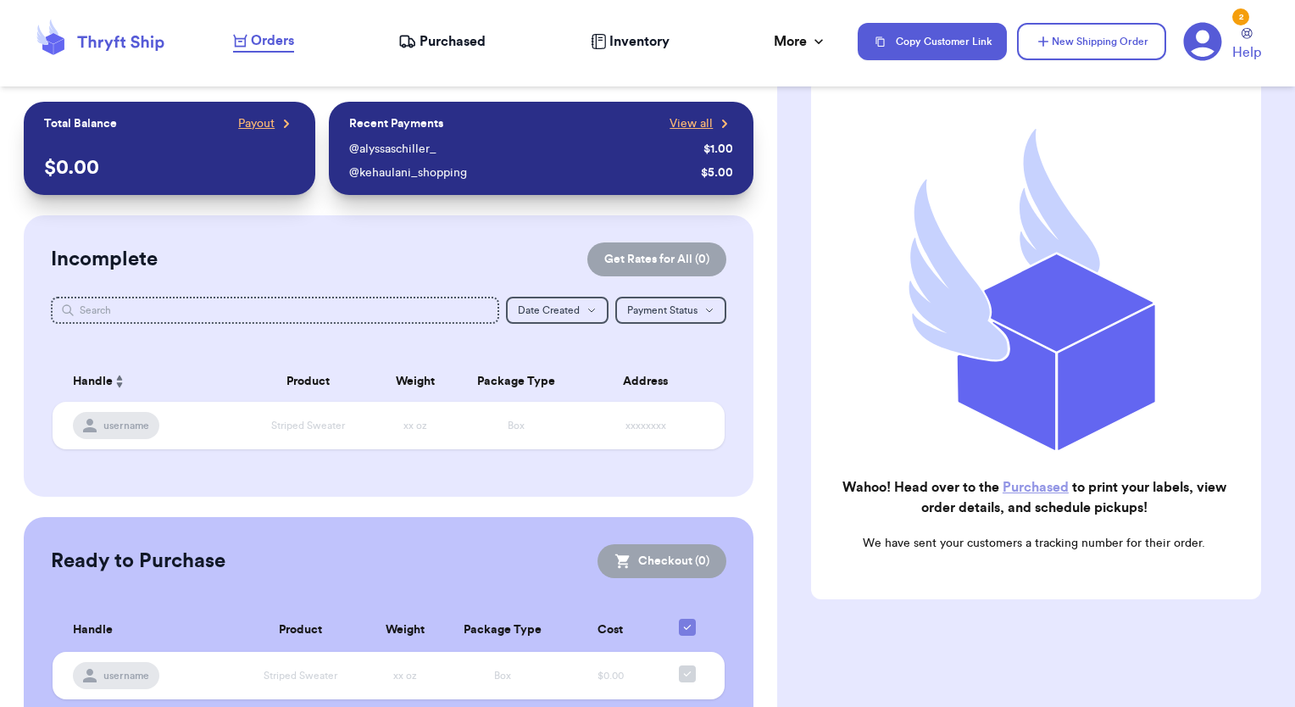
click at [1208, 52] on icon at bounding box center [1202, 41] width 39 height 39
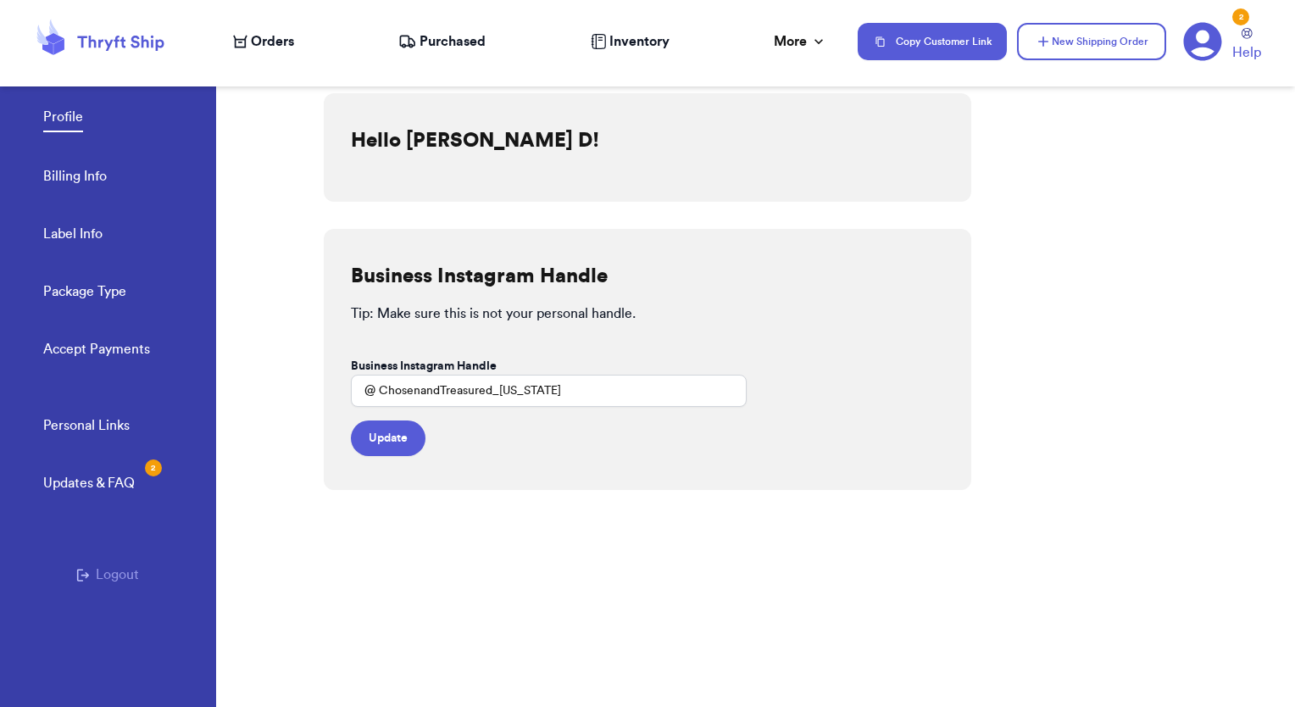
click at [464, 44] on span "Purchased" at bounding box center [452, 41] width 66 height 20
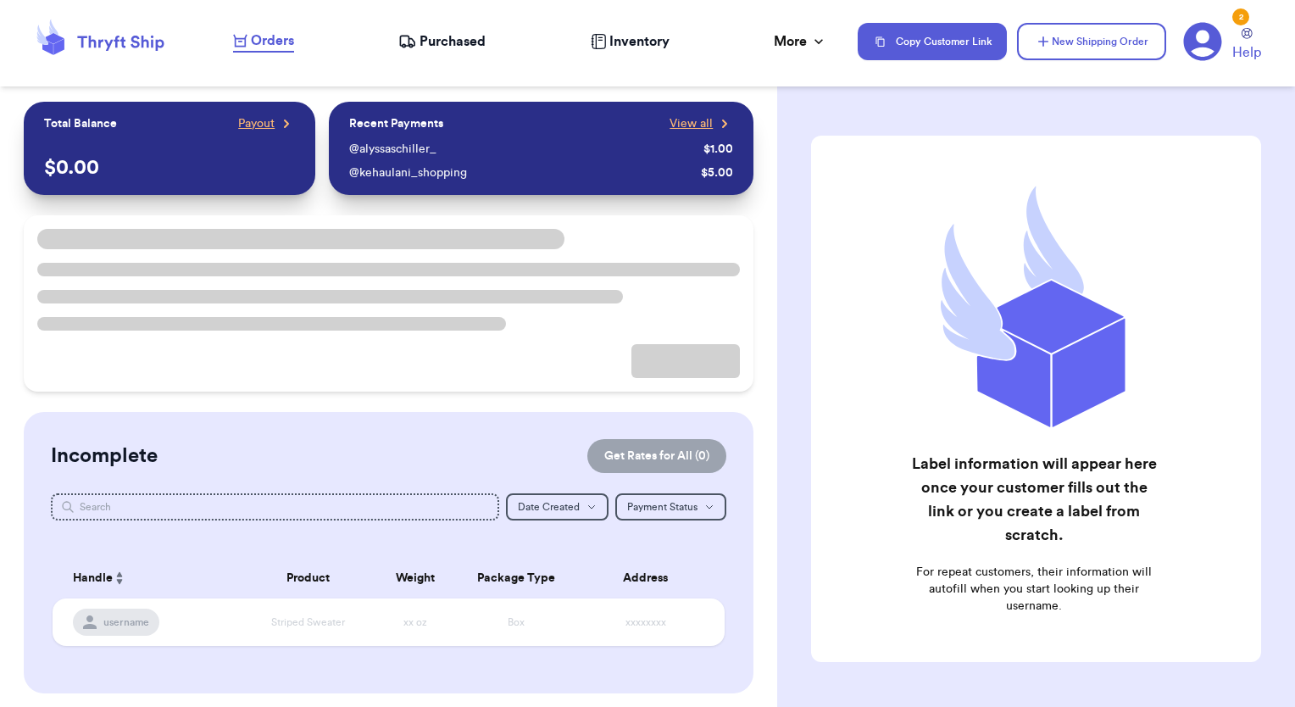
click at [458, 42] on span "Purchased" at bounding box center [452, 41] width 66 height 20
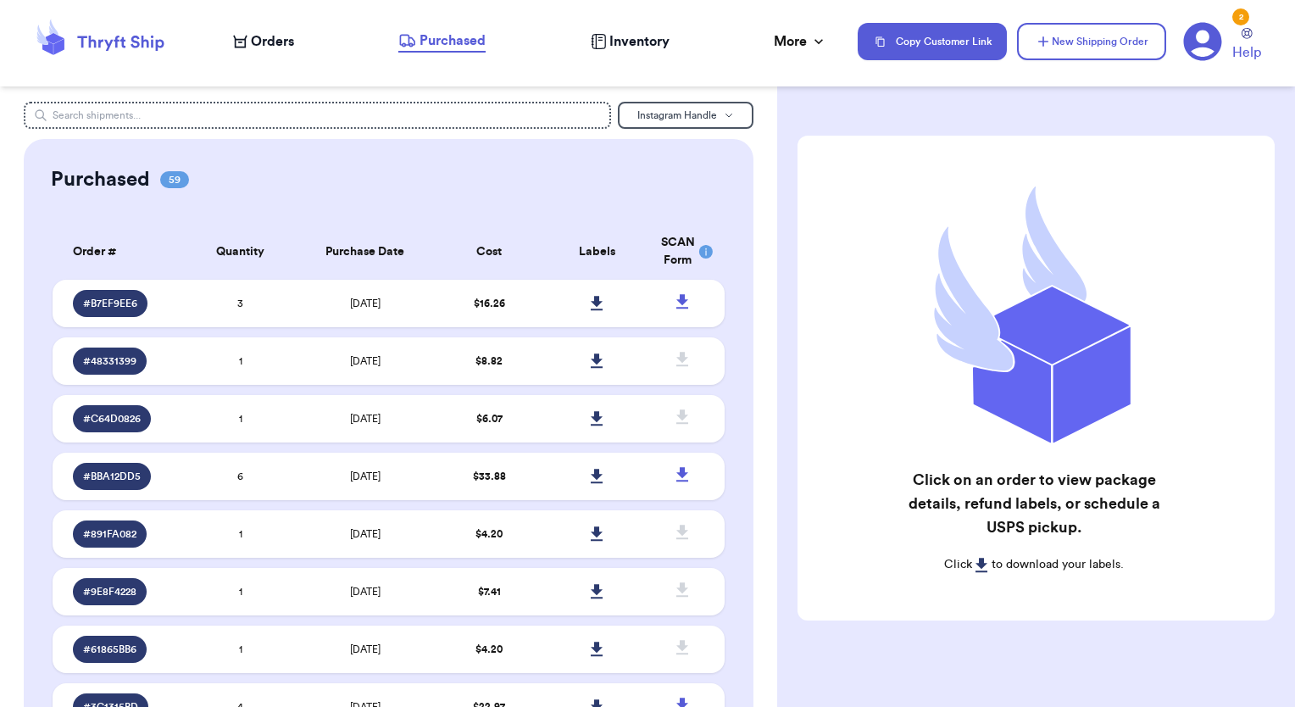
click at [258, 46] on span "Orders" at bounding box center [272, 41] width 43 height 20
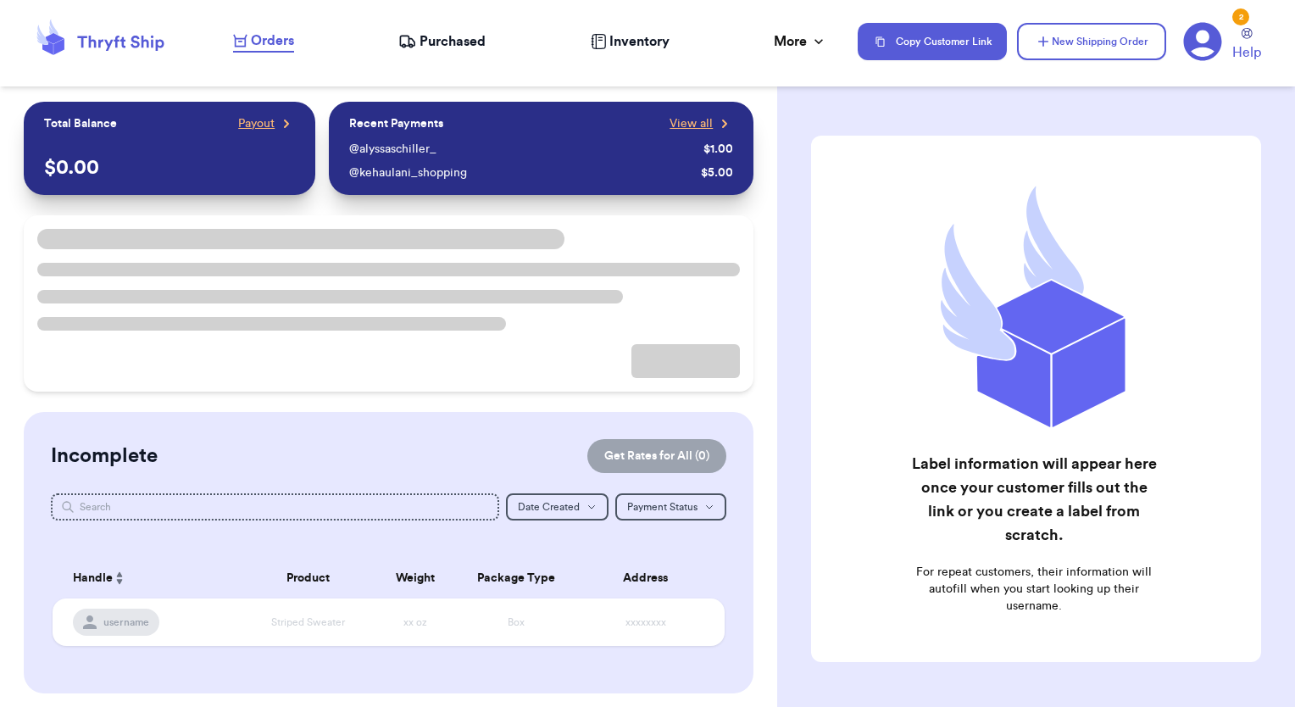
click at [447, 43] on span "Purchased" at bounding box center [452, 41] width 66 height 20
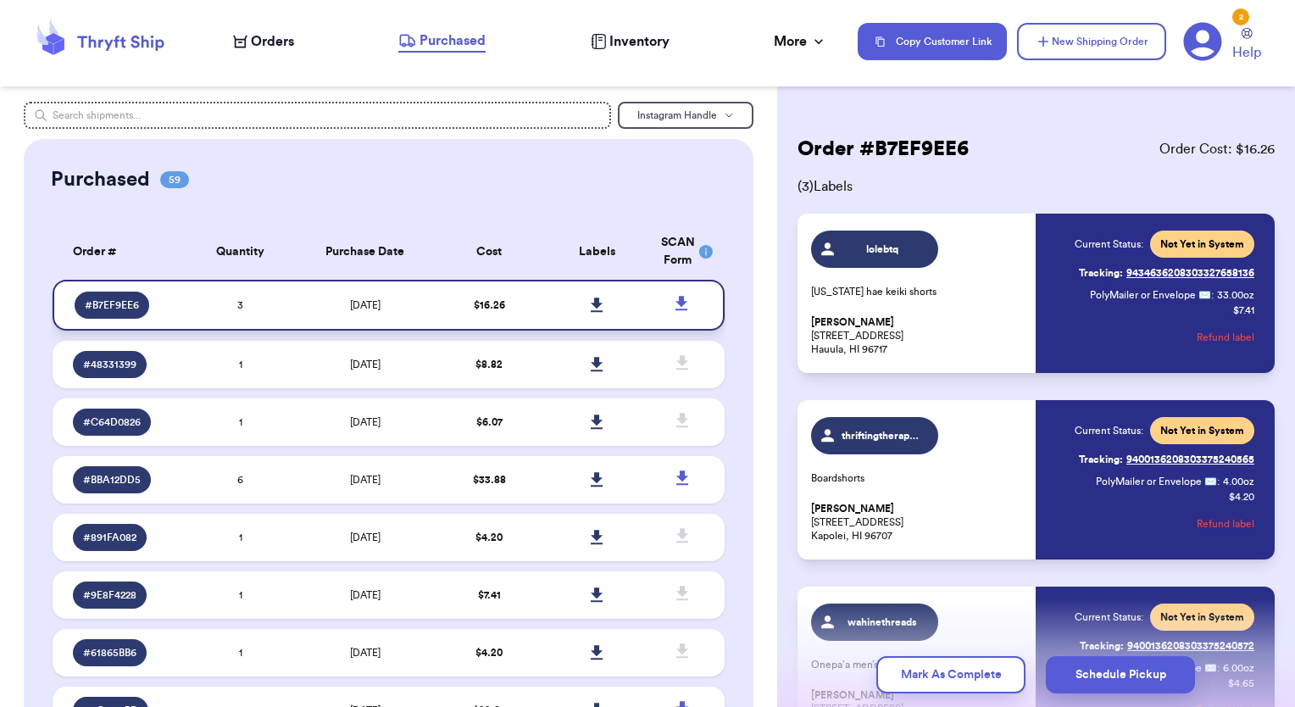
click at [591, 306] on icon at bounding box center [597, 304] width 12 height 14
